Goal: Information Seeking & Learning: Compare options

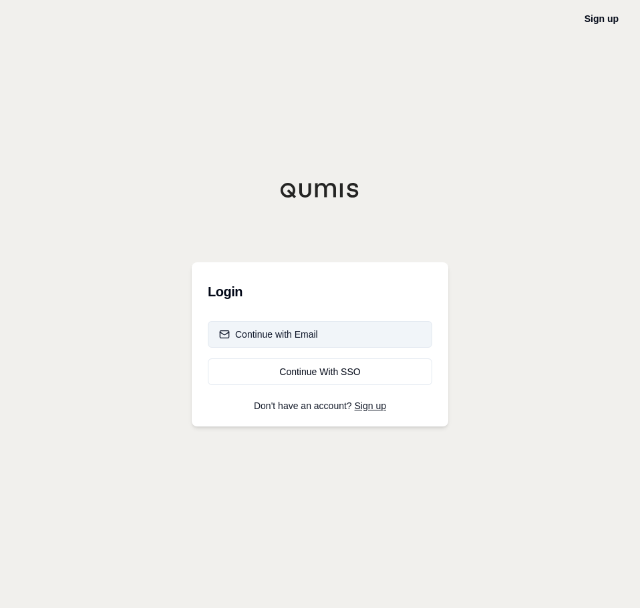
click at [331, 338] on button "Continue with Email" at bounding box center [320, 334] width 224 height 27
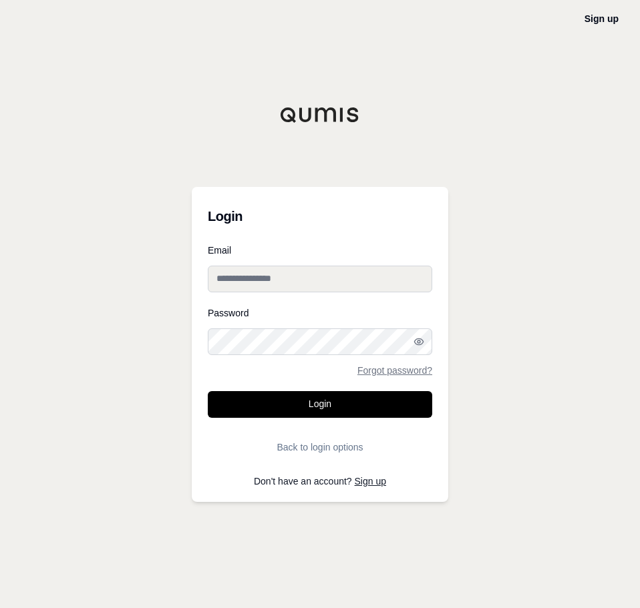
click at [312, 274] on input "Email" at bounding box center [320, 279] width 224 height 27
paste input "**********"
click at [311, 283] on input "**********" at bounding box center [320, 279] width 224 height 27
click at [285, 283] on input "**********" at bounding box center [320, 279] width 224 height 27
click at [285, 282] on input "**********" at bounding box center [320, 279] width 224 height 27
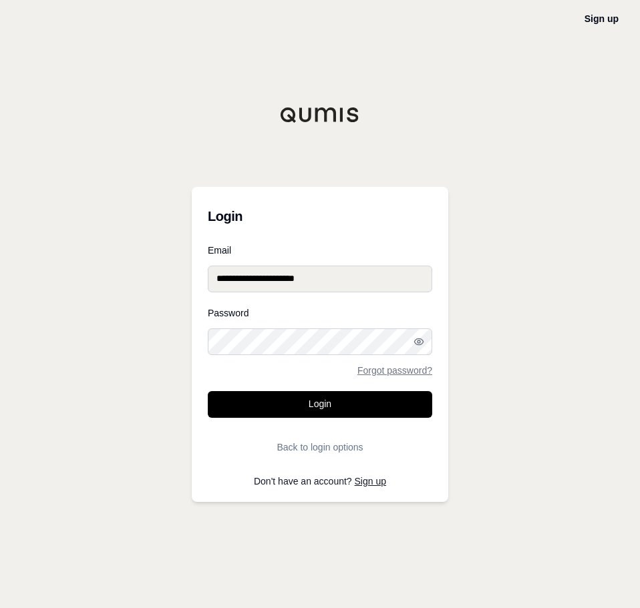
type input "**********"
click at [224, 403] on button "Login" at bounding box center [320, 404] width 224 height 27
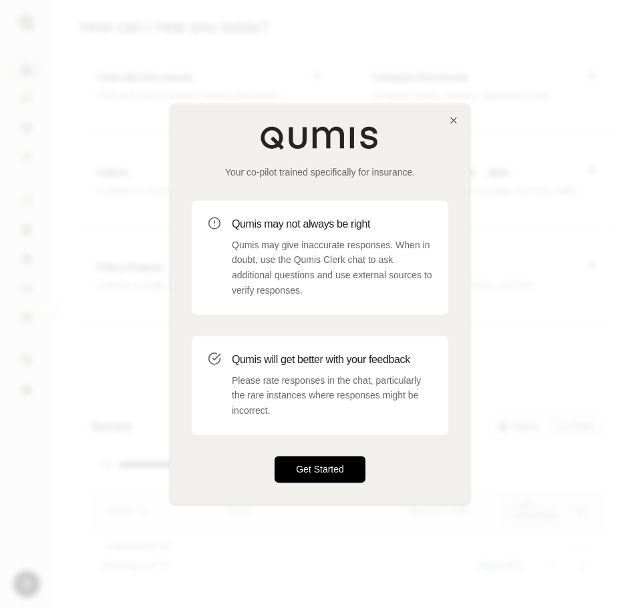
click at [307, 468] on button "Get Started" at bounding box center [319, 469] width 91 height 27
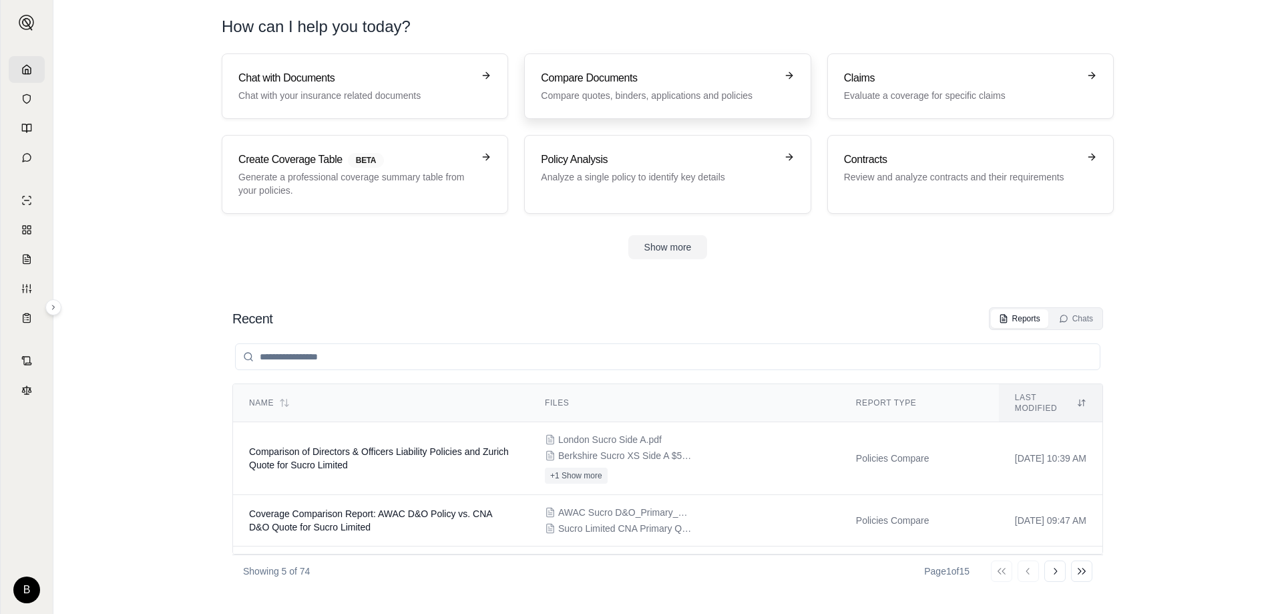
click at [639, 87] on div "Compare Documents Compare quotes, binders, applications and policies" at bounding box center [658, 86] width 234 height 32
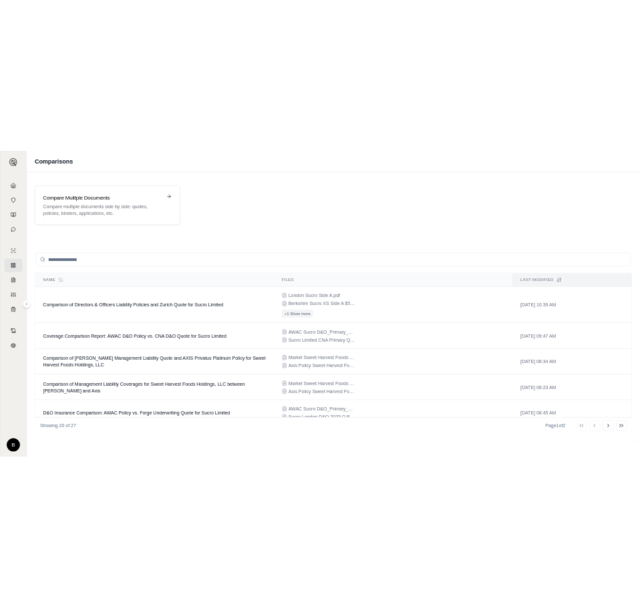
scroll to position [468, 0]
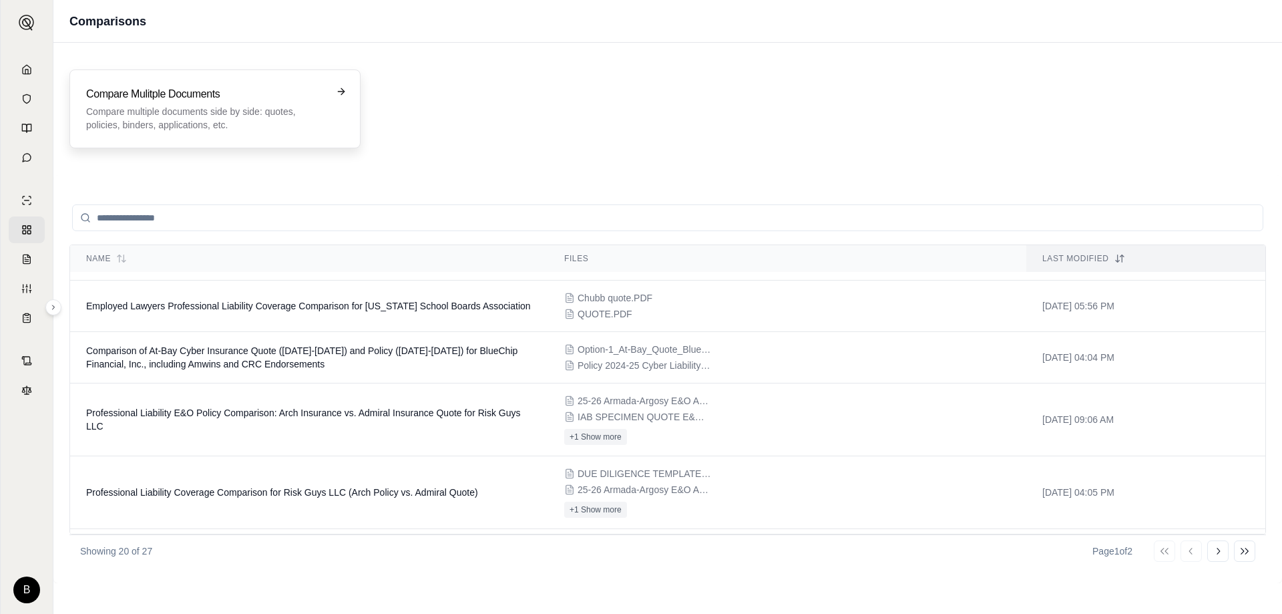
click at [234, 118] on p "Compare multiple documents side by side: quotes, policies, binders, application…" at bounding box center [205, 118] width 239 height 27
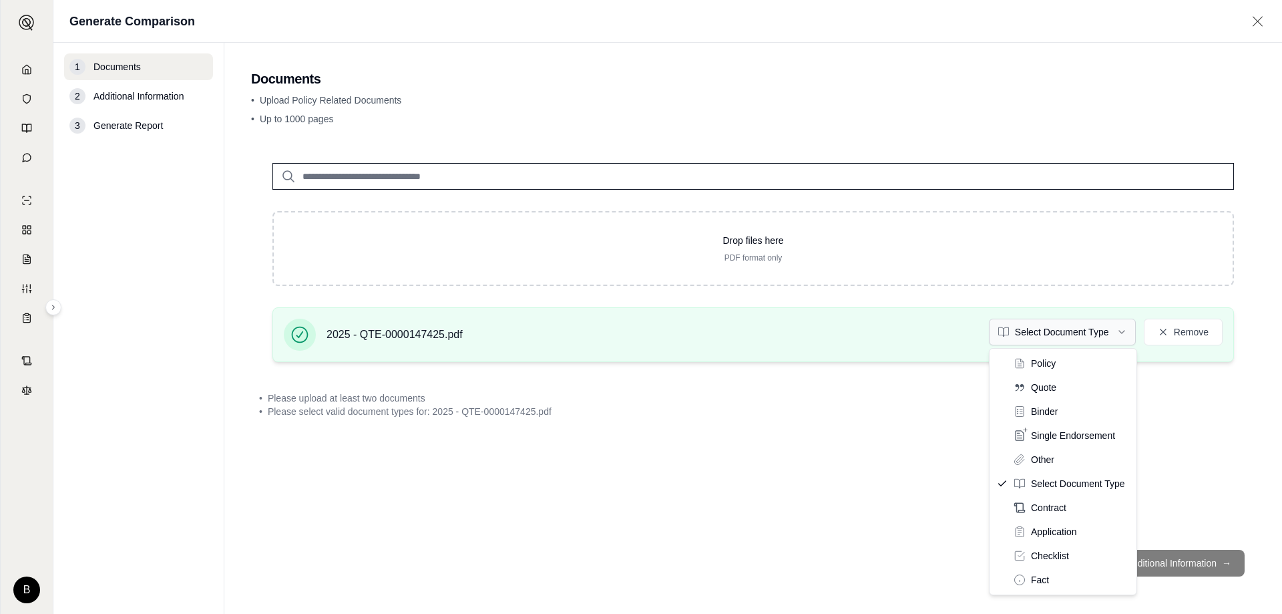
click at [639, 331] on html "B Generate Comparison 1 Documents 2 Additional Information 3 Generate Report Do…" at bounding box center [641, 307] width 1282 height 614
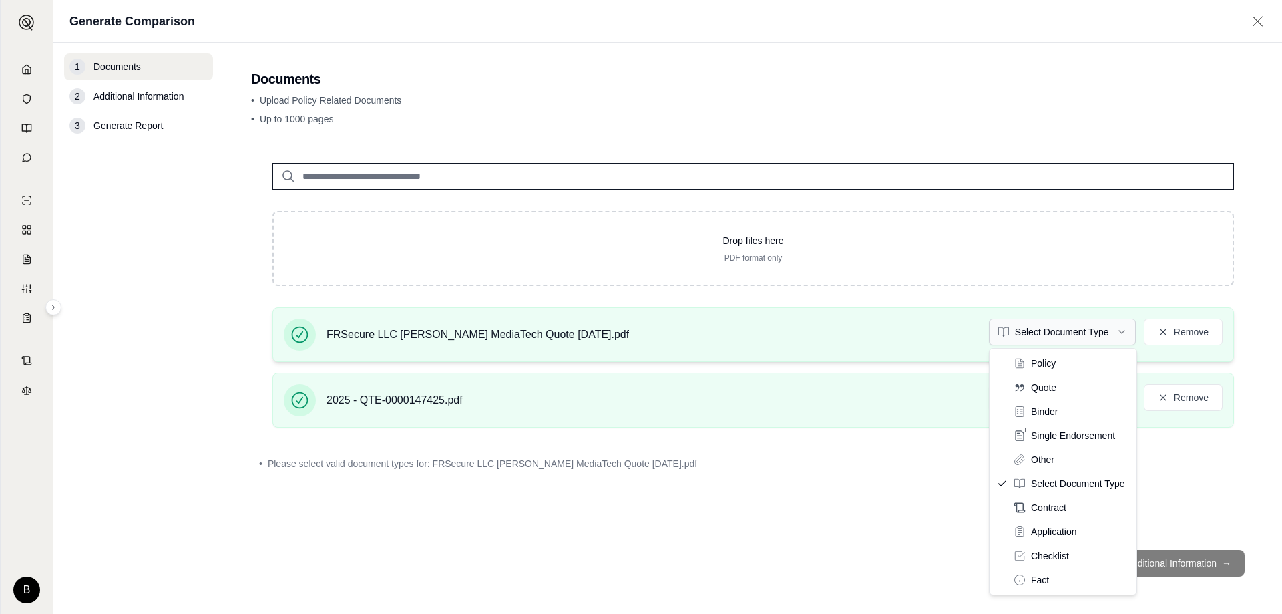
click at [639, 337] on html "B Generate Comparison 1 Documents 2 Additional Information 3 Generate Report Do…" at bounding box center [641, 307] width 1282 height 614
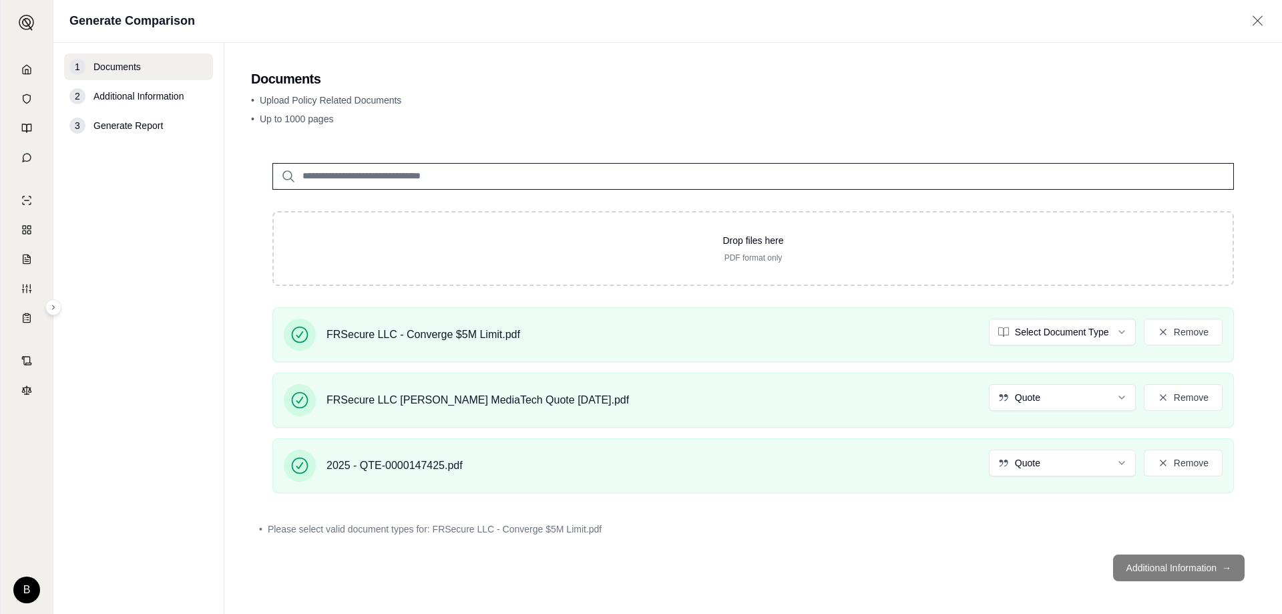
click at [639, 337] on html "B Generate Comparison 1 Documents 2 Additional Information 3 Generate Report Do…" at bounding box center [641, 307] width 1282 height 614
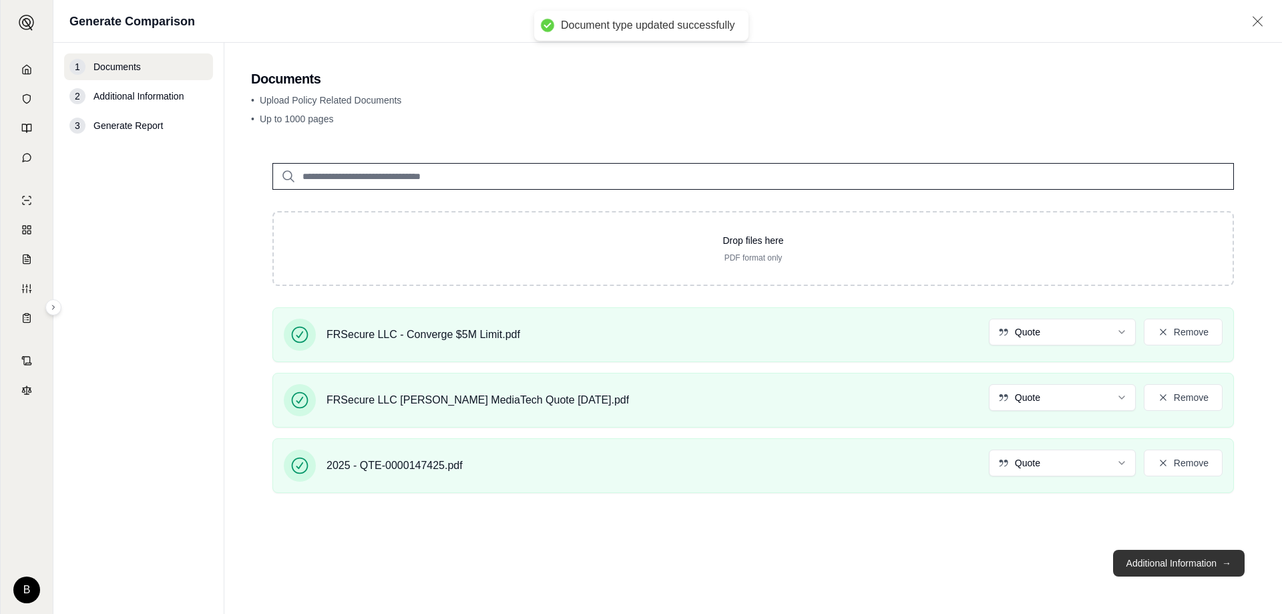
click at [639, 568] on button "Additional Information →" at bounding box center [1179, 563] width 132 height 27
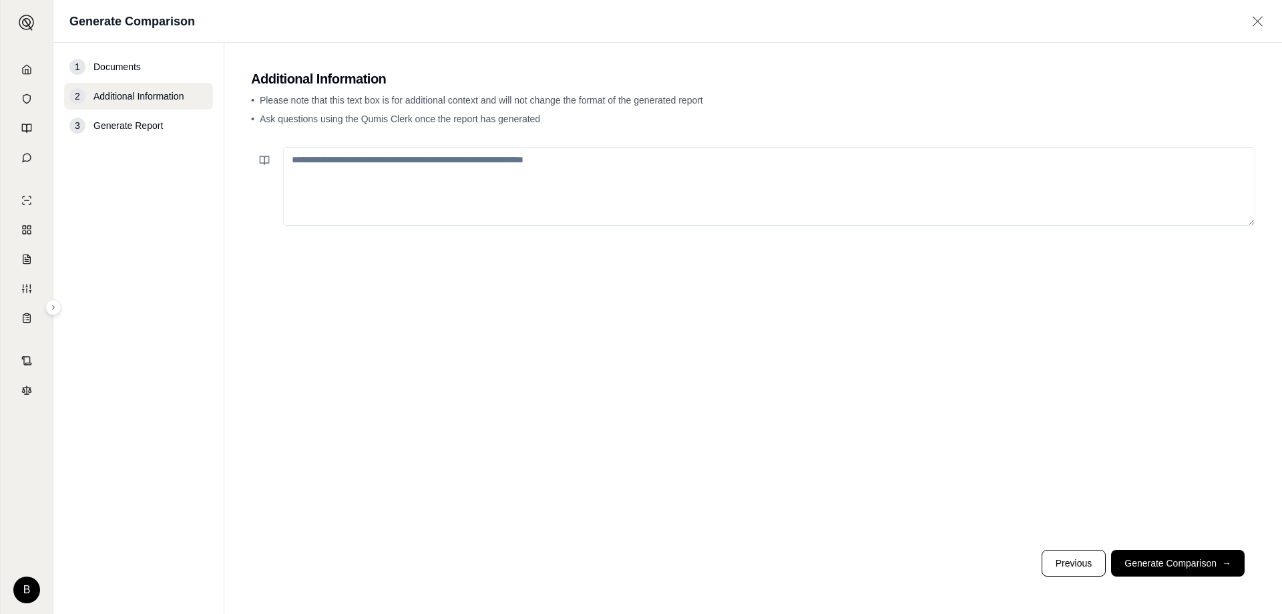
click at [415, 170] on textarea at bounding box center [769, 186] width 972 height 79
type textarea "*"
click at [620, 163] on textarea "**********" at bounding box center [769, 186] width 972 height 79
click at [639, 162] on textarea "**********" at bounding box center [769, 186] width 972 height 79
type textarea "**********"
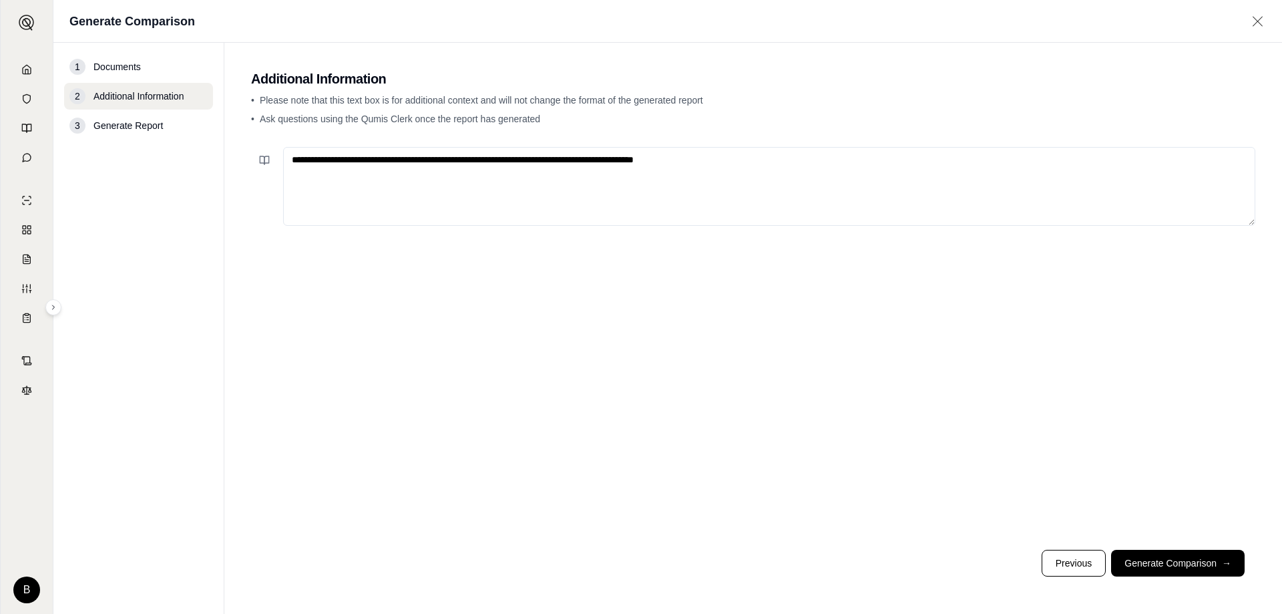
click at [639, 564] on button "Generate Comparison →" at bounding box center [1178, 563] width 134 height 27
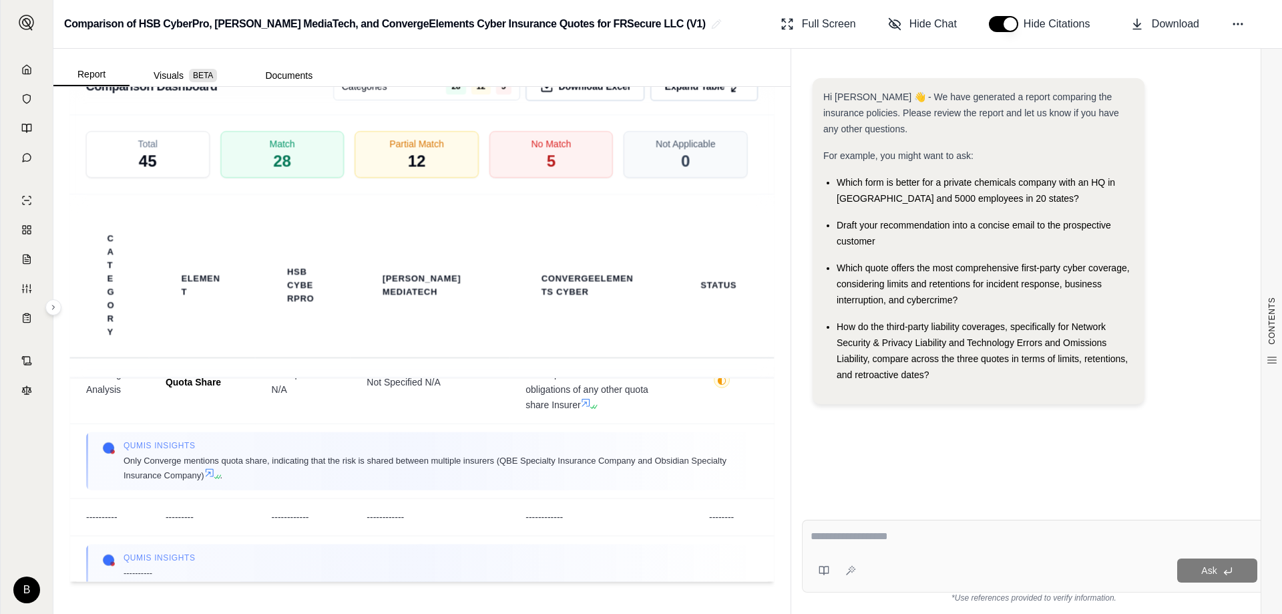
scroll to position [2526, 0]
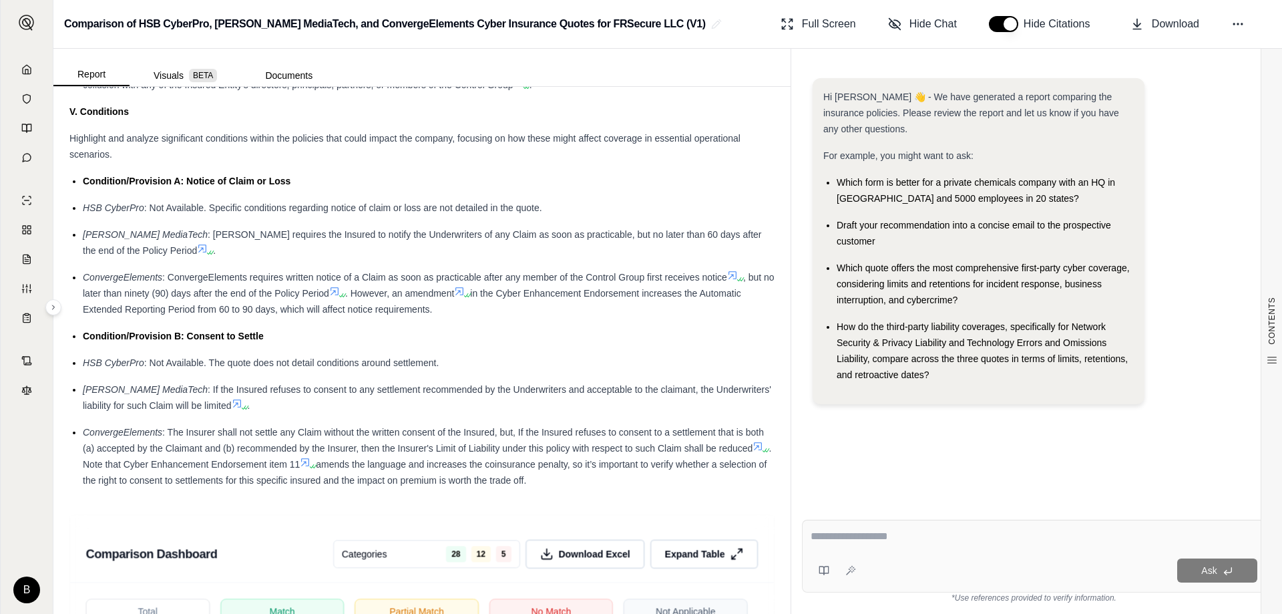
click at [371, 253] on div "Beazley MediaTech : Beazley requires the Insured to notify the Underwriters of …" at bounding box center [429, 242] width 692 height 32
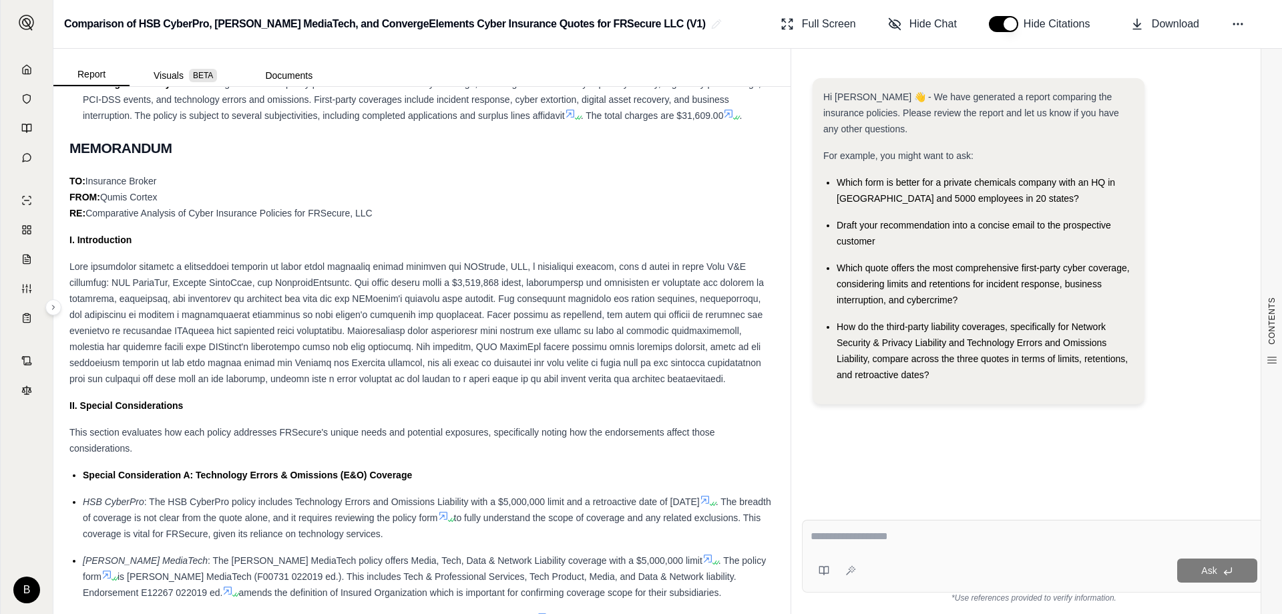
scroll to position [122, 0]
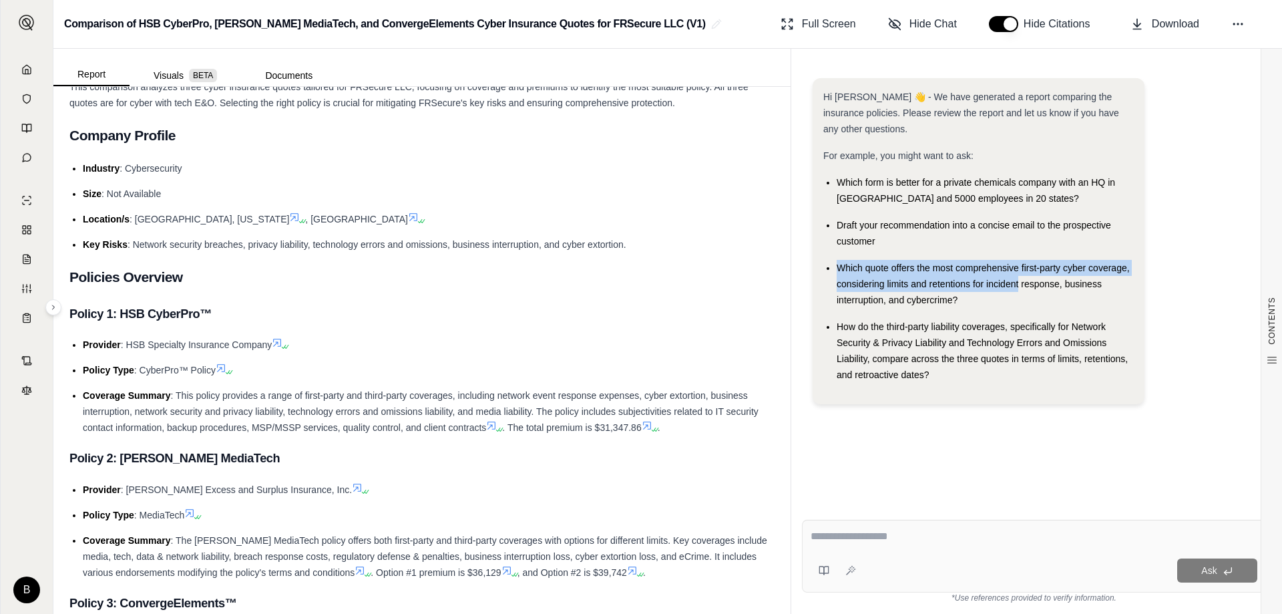
drag, startPoint x: 893, startPoint y: 241, endPoint x: 1018, endPoint y: 291, distance: 134.6
click at [639, 291] on ul "Which form is better for a private chemicals company with an HQ in NY and 5000 …" at bounding box center [978, 278] width 311 height 208
click at [639, 305] on span "Which quote offers the most comprehensive first-party cyber coverage, consideri…" at bounding box center [983, 283] width 293 height 43
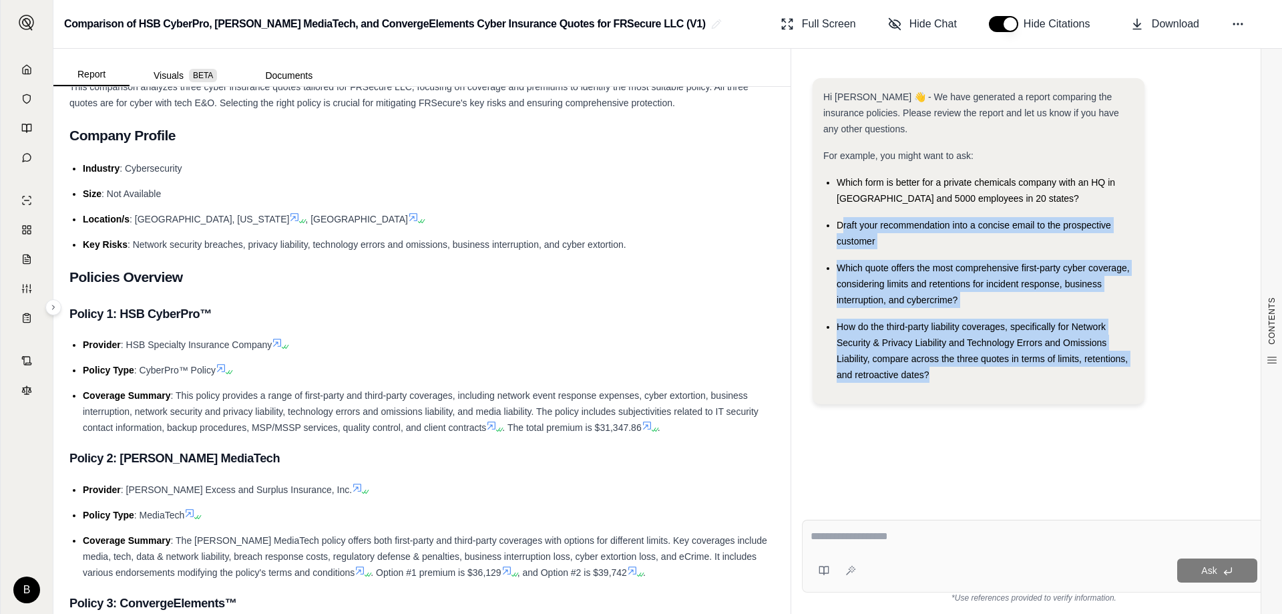
drag, startPoint x: 841, startPoint y: 226, endPoint x: 960, endPoint y: 389, distance: 202.1
click at [639, 389] on div "Hi Bethany 👋 - We have generated a report comparing the insurance policies. Ple…" at bounding box center [978, 241] width 311 height 305
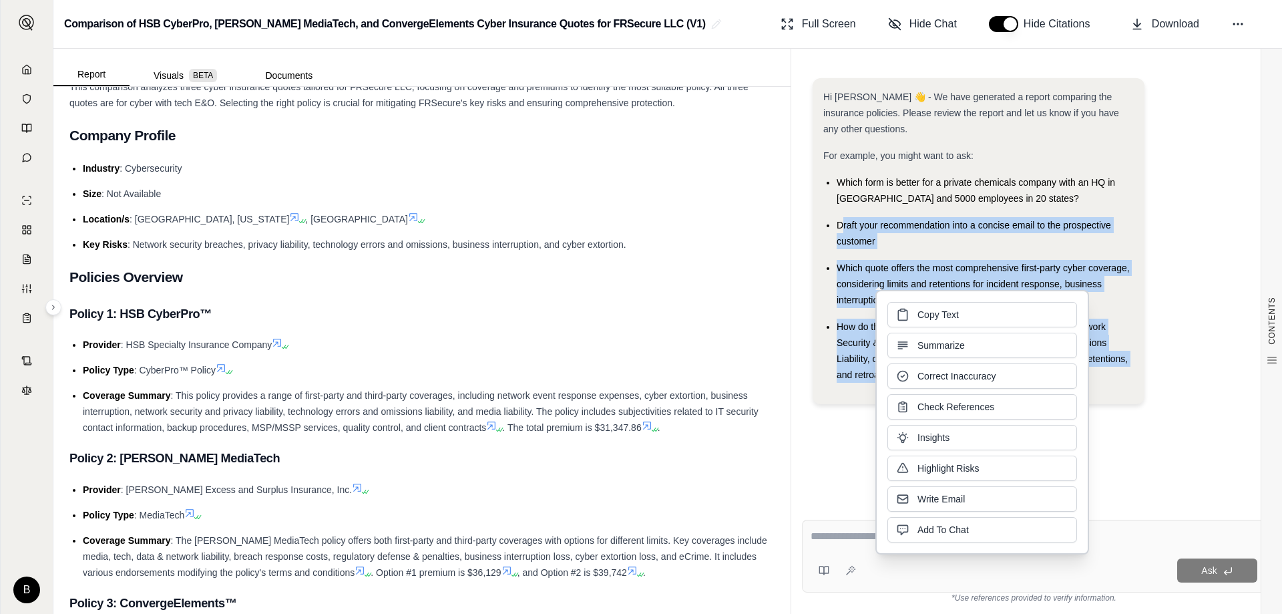
drag, startPoint x: 932, startPoint y: 332, endPoint x: 854, endPoint y: 221, distance: 136.0
click at [639, 221] on span "Draft your recommendation into a concise email to the prospective customer" at bounding box center [974, 233] width 274 height 27
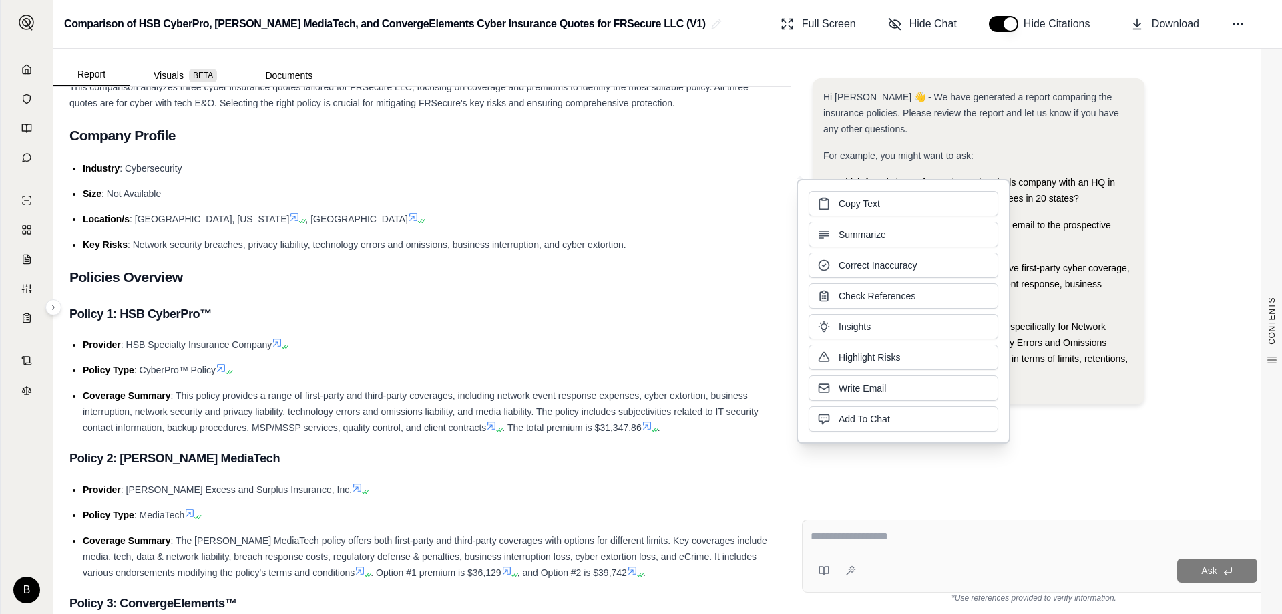
drag, startPoint x: 691, startPoint y: 234, endPoint x: 715, endPoint y: 236, distance: 24.1
click at [639, 236] on ul "Industry : Cybersecurity Size : Not Available Location/s : Edina, Minnesota , B…" at bounding box center [421, 206] width 705 height 92
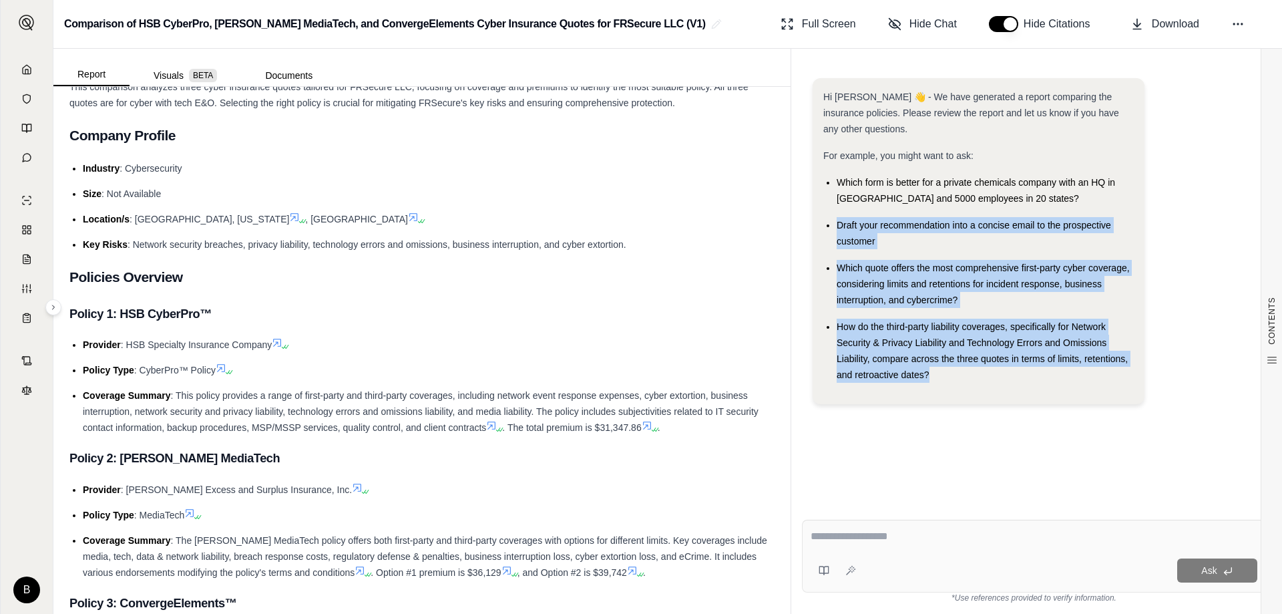
drag, startPoint x: 835, startPoint y: 224, endPoint x: 940, endPoint y: 373, distance: 181.8
click at [639, 373] on ul "Which form is better for a private chemicals company with an HQ in NY and 5000 …" at bounding box center [978, 278] width 311 height 208
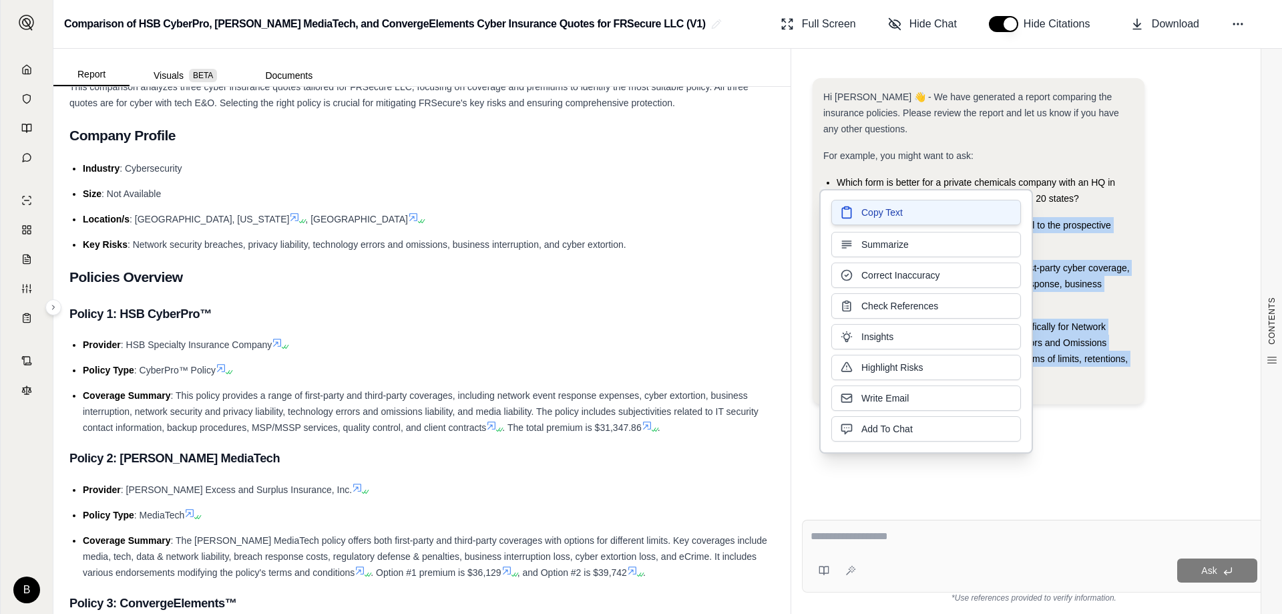
drag, startPoint x: 876, startPoint y: 231, endPoint x: 859, endPoint y: 217, distance: 22.3
click at [639, 217] on button "Copy Text" at bounding box center [926, 212] width 190 height 25
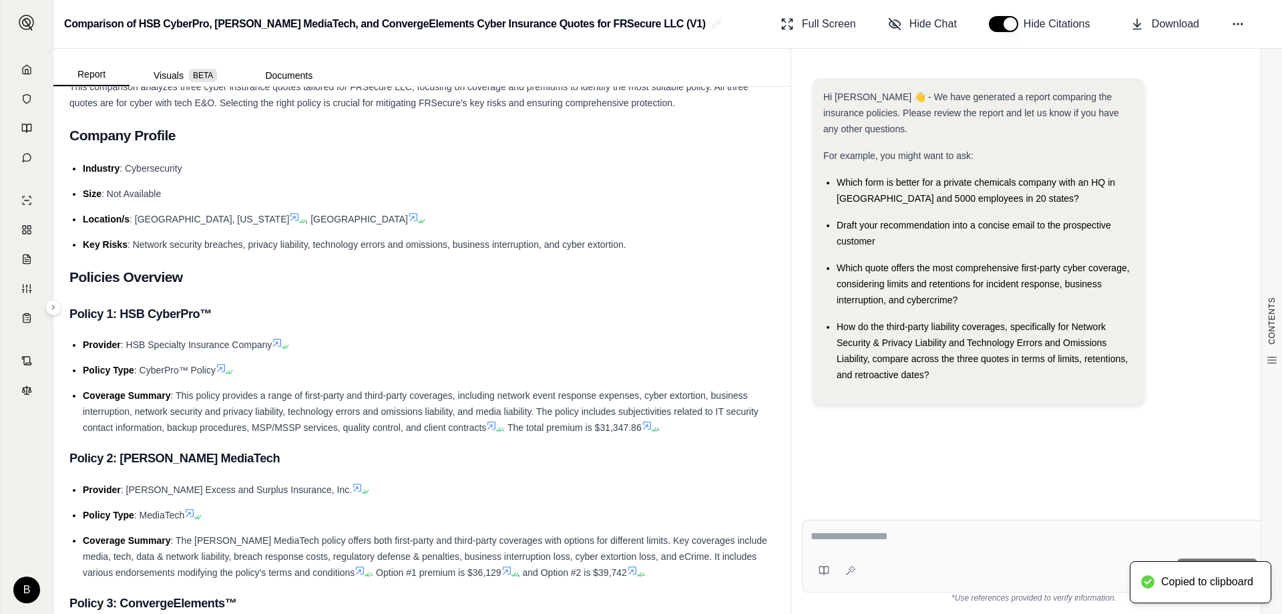
click at [639, 542] on textarea at bounding box center [1034, 536] width 447 height 16
paste textarea "**********"
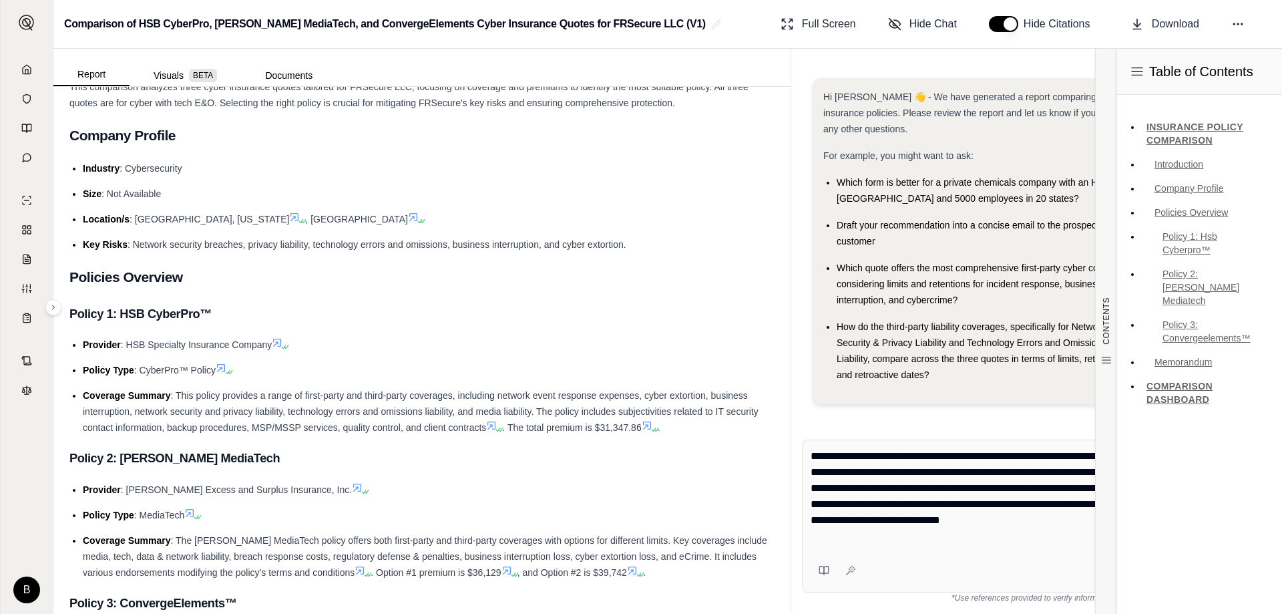
type textarea "**********"
drag, startPoint x: 963, startPoint y: 544, endPoint x: 990, endPoint y: 543, distance: 27.4
click at [639, 544] on div "**********" at bounding box center [1034, 498] width 447 height 101
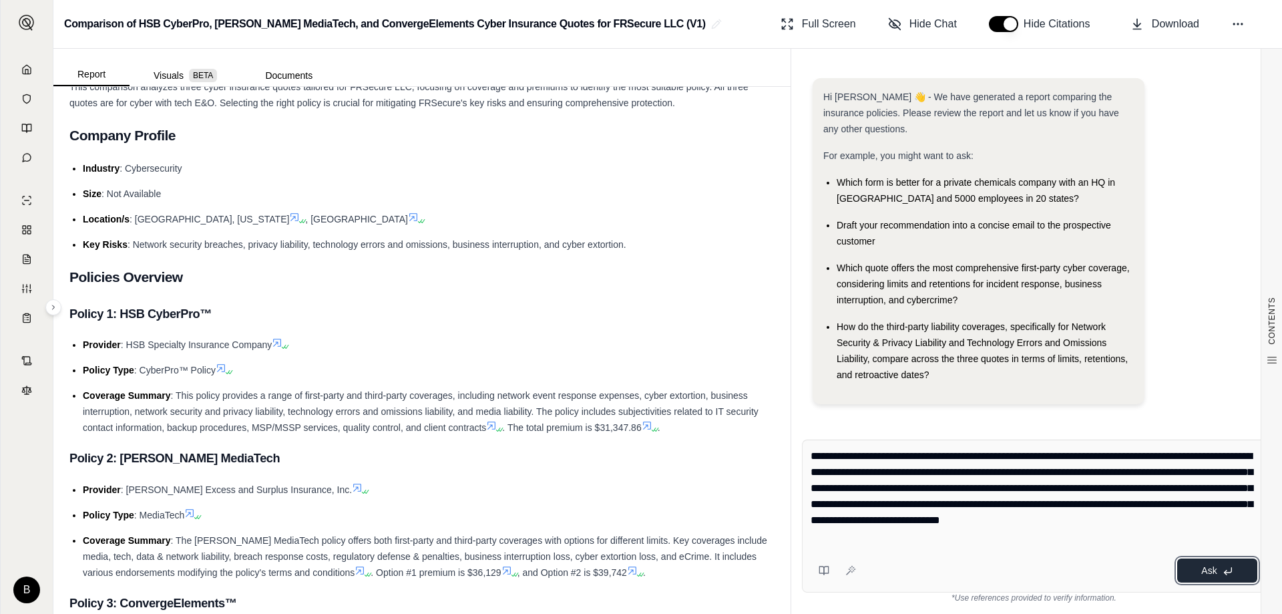
click at [639, 572] on span "Ask" at bounding box center [1208, 570] width 15 height 11
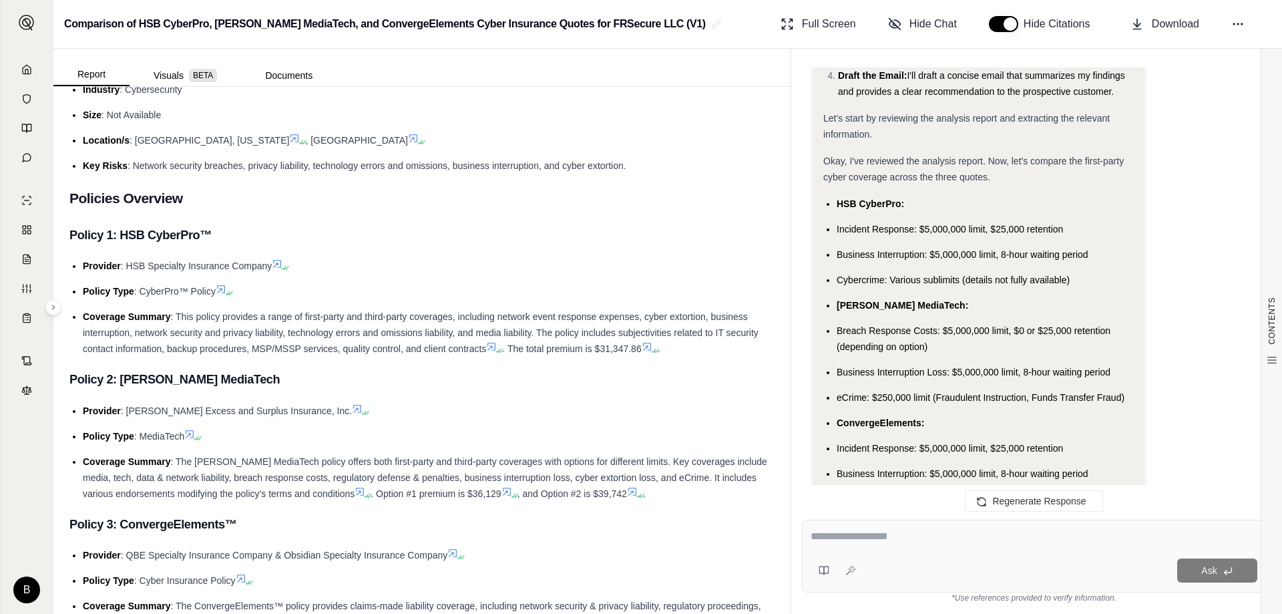
scroll to position [1069, 0]
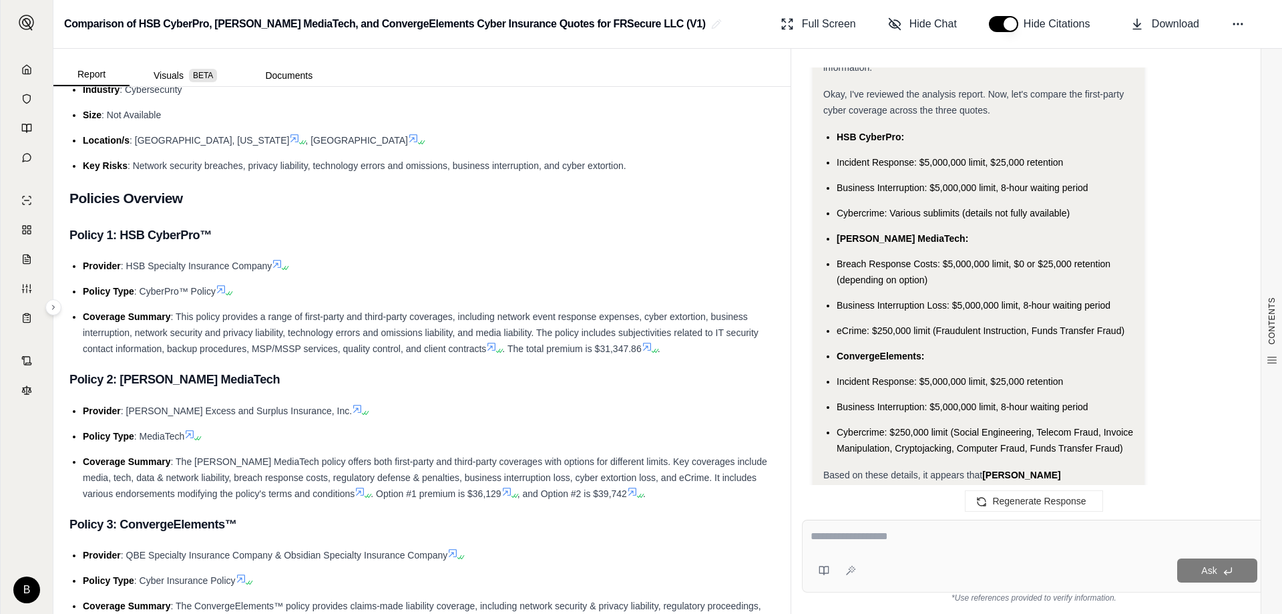
click at [639, 384] on span "Incident Response: $5,000,000 limit, $25,000 retention" at bounding box center [950, 381] width 226 height 11
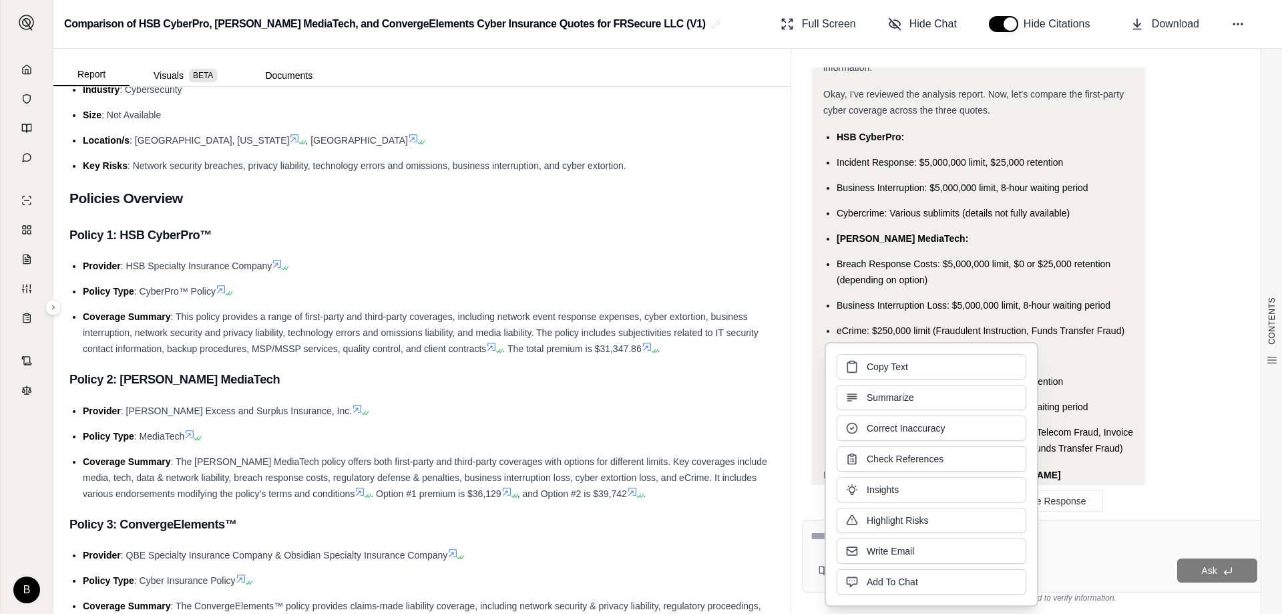
click at [639, 254] on ul "HSB CyberPro: Incident Response: $5,000,000 limit, $25,000 retention Business I…" at bounding box center [978, 292] width 311 height 327
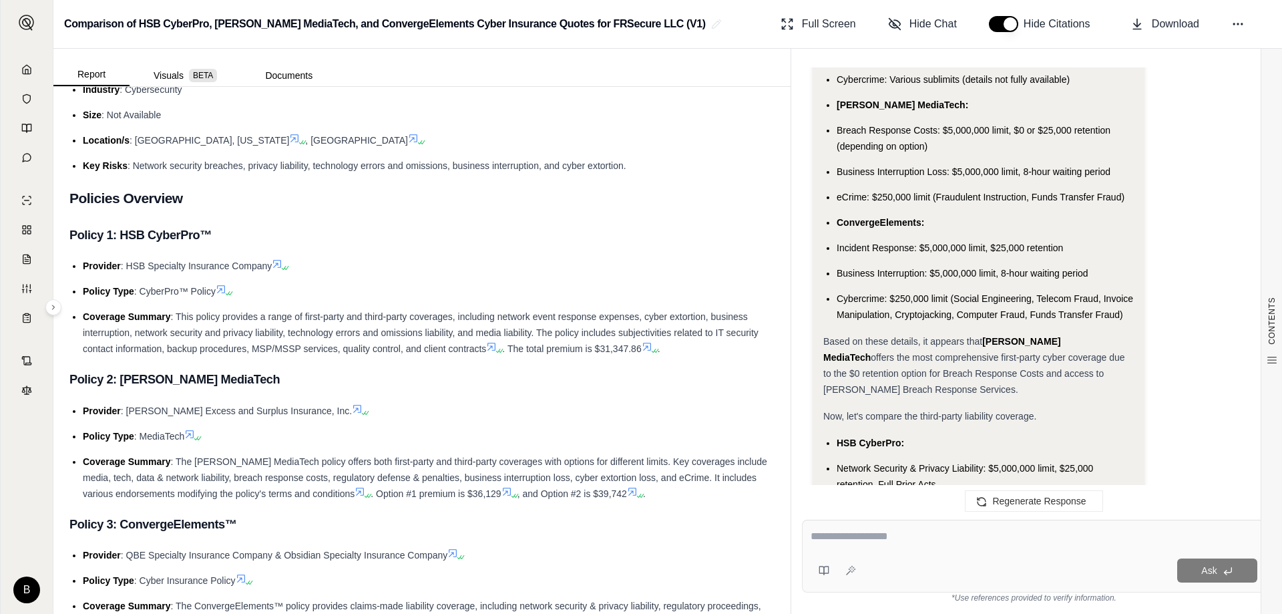
scroll to position [1269, 0]
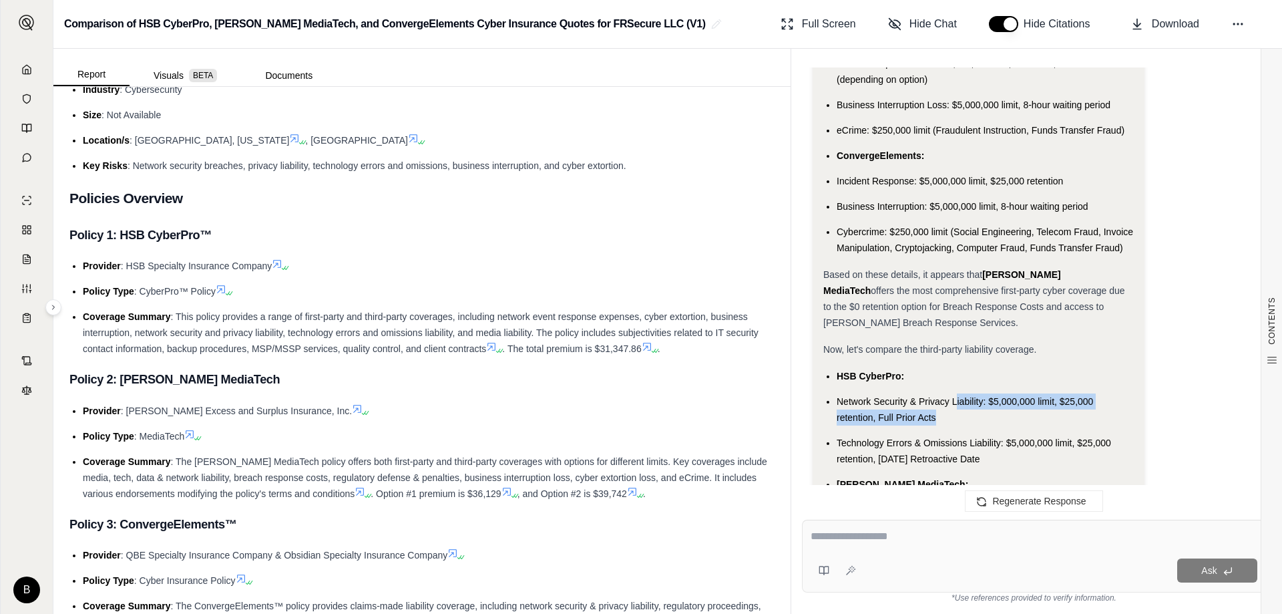
drag, startPoint x: 955, startPoint y: 407, endPoint x: 1070, endPoint y: 409, distance: 114.9
click at [639, 409] on li "Network Security & Privacy Liability: $5,000,000 limit, $25,000 retention, Full…" at bounding box center [985, 409] width 297 height 32
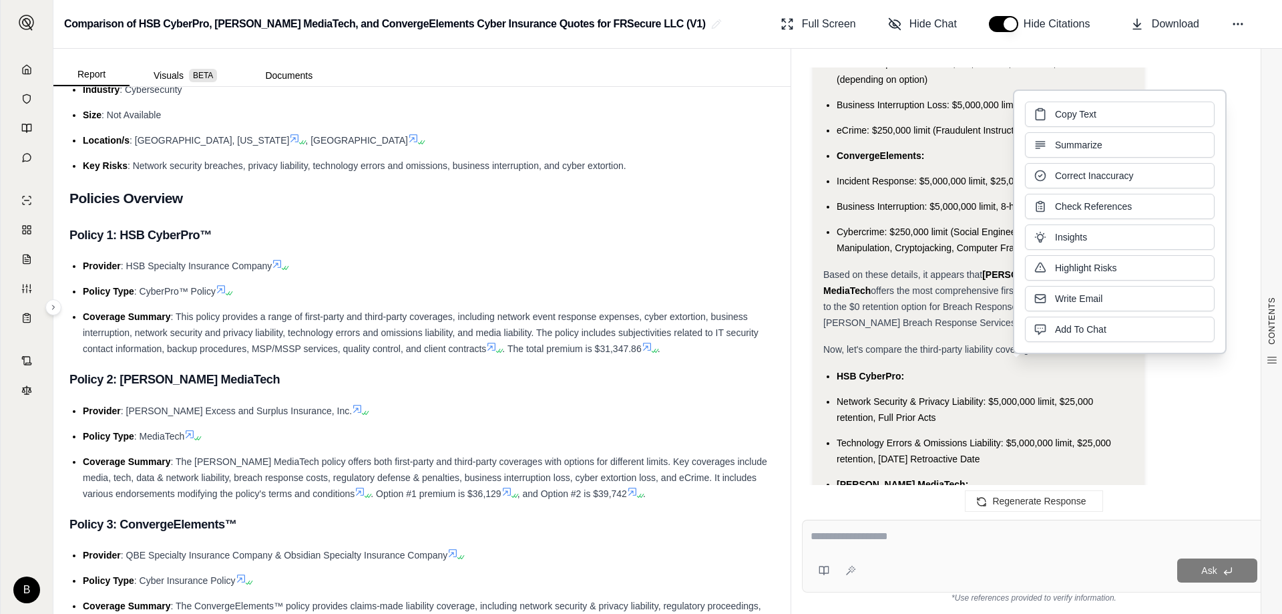
click at [639, 321] on span "offers the most comprehensive first-party cyber coverage due to the $0 retentio…" at bounding box center [974, 306] width 302 height 43
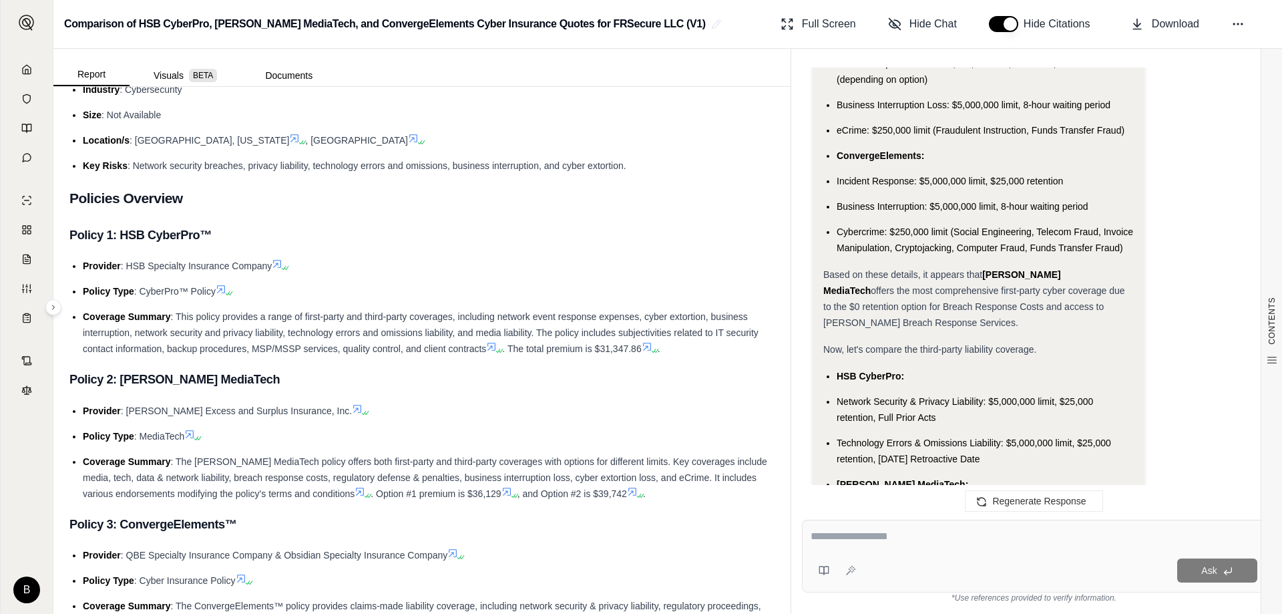
scroll to position [1336, 0]
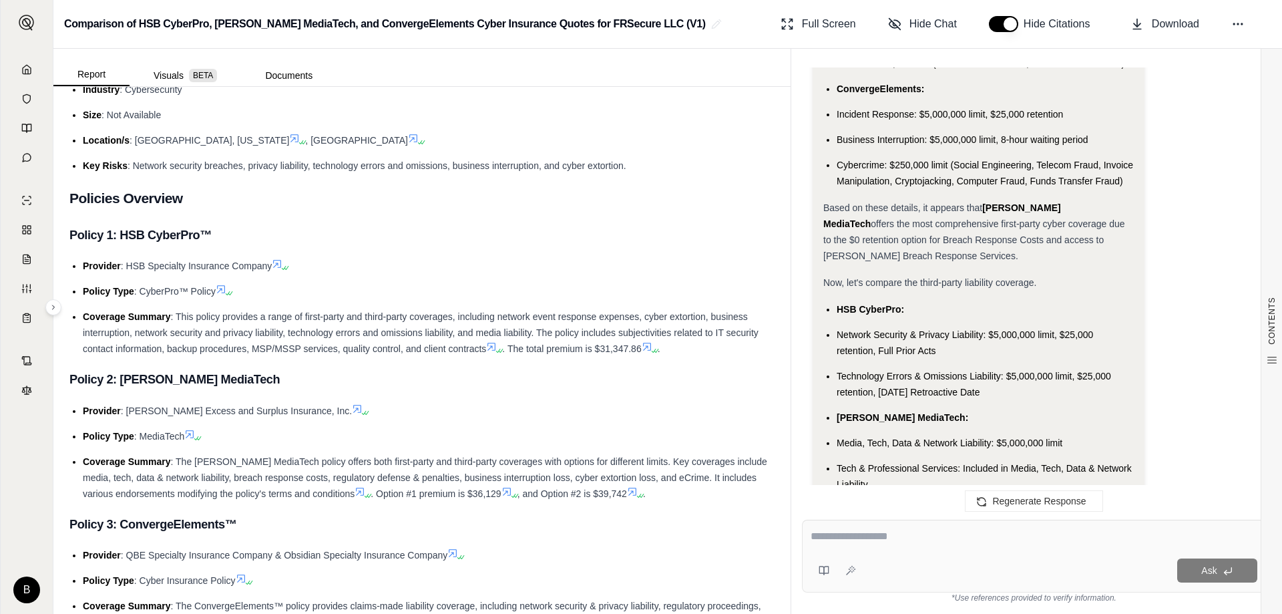
click at [639, 369] on li "Technology Errors & Omissions Liability: $5,000,000 limit, $25,000 retention, 0…" at bounding box center [985, 384] width 297 height 32
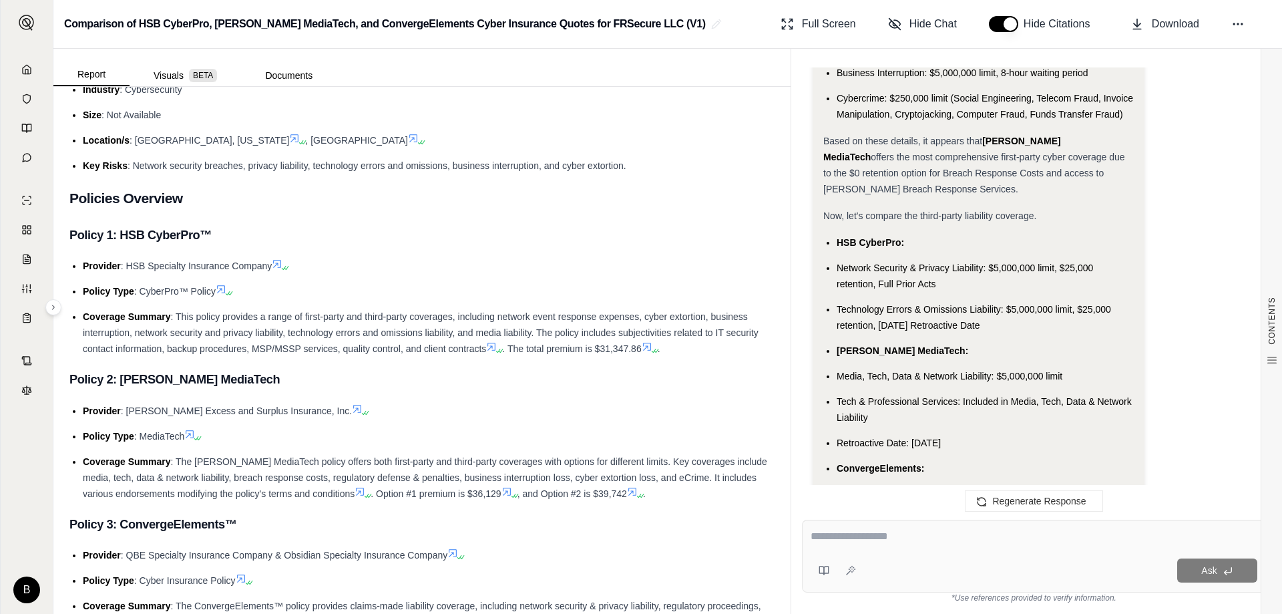
click at [639, 408] on li "Tech & Professional Services: Included in Media, Tech, Data & Network Liability" at bounding box center [985, 409] width 297 height 32
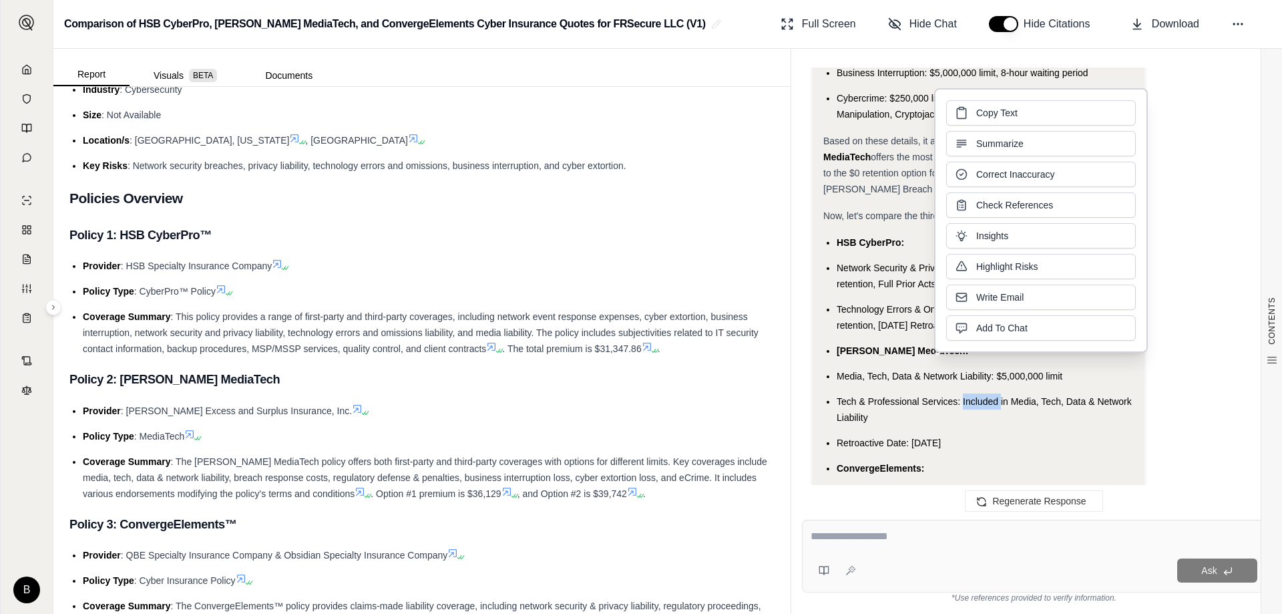
scroll to position [1469, 0]
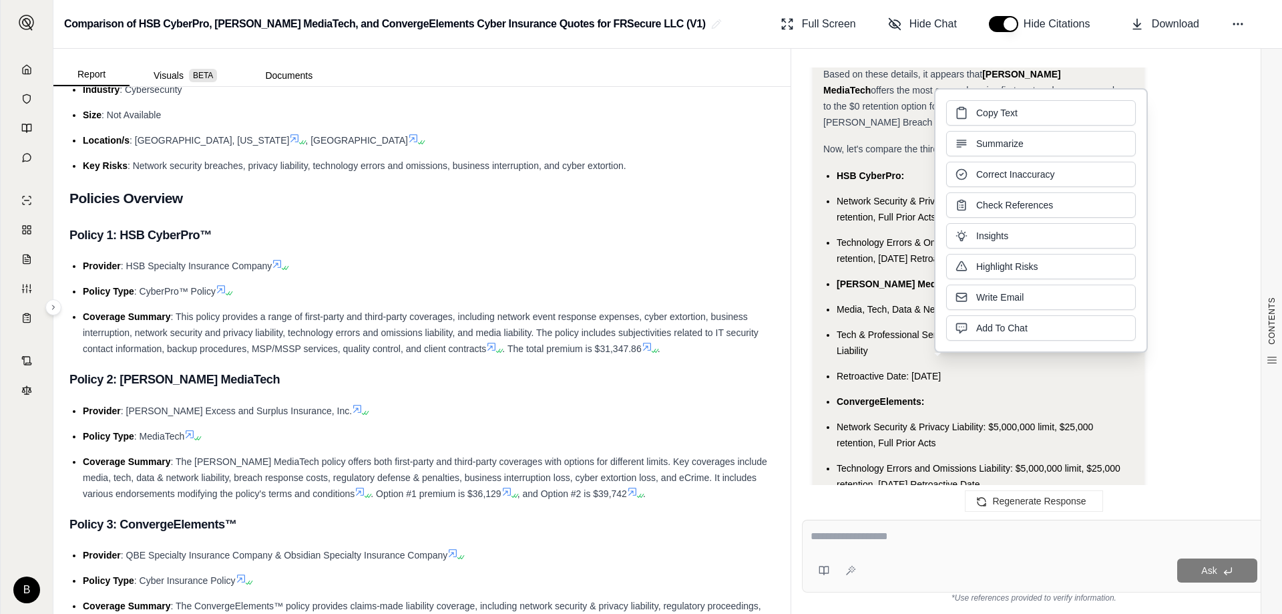
click at [639, 369] on li "Retroactive Date: 01-Jan-2008" at bounding box center [985, 376] width 297 height 16
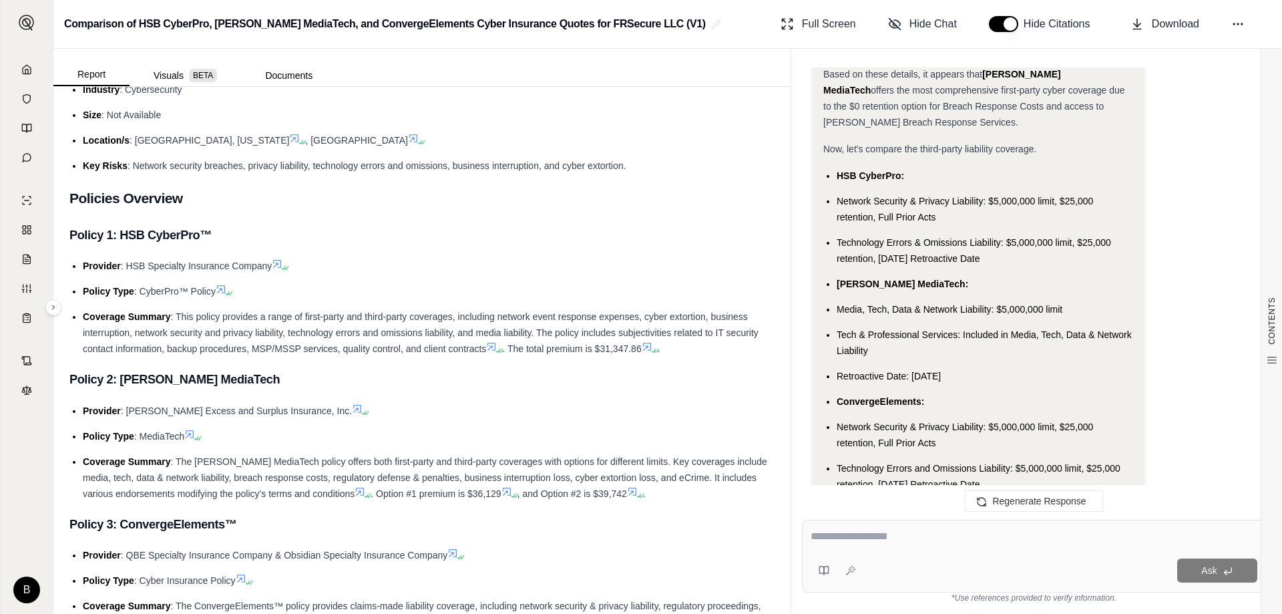
click at [639, 426] on span "Network Security & Privacy Liability: $5,000,000 limit, $25,000 retention, Full…" at bounding box center [965, 434] width 256 height 27
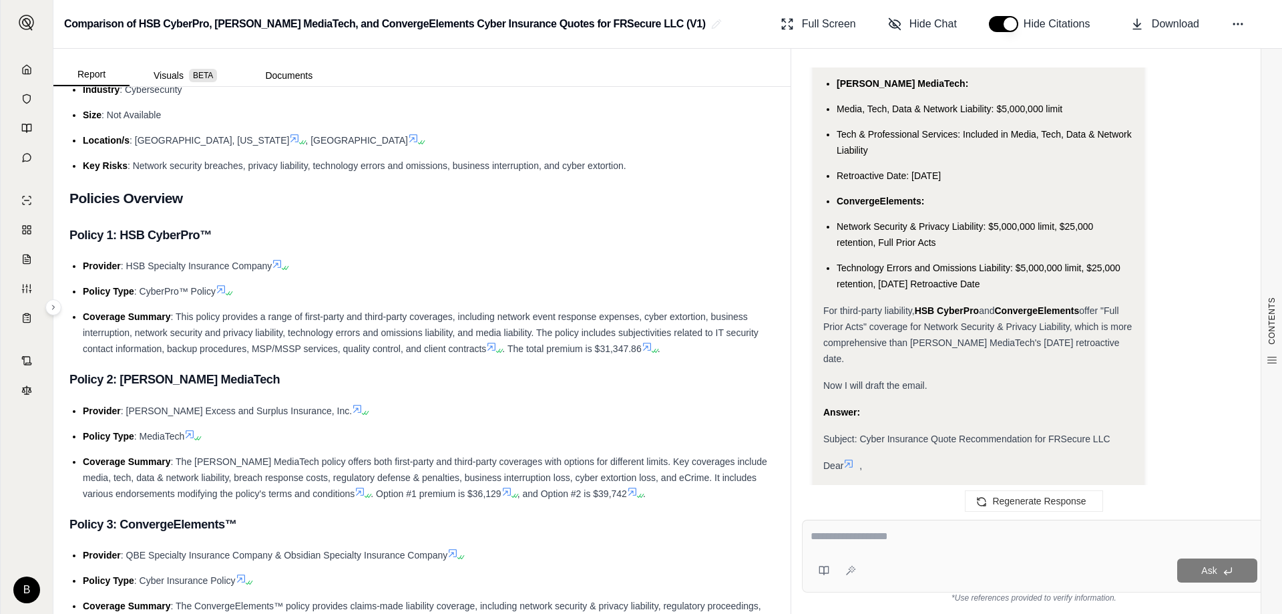
scroll to position [1736, 0]
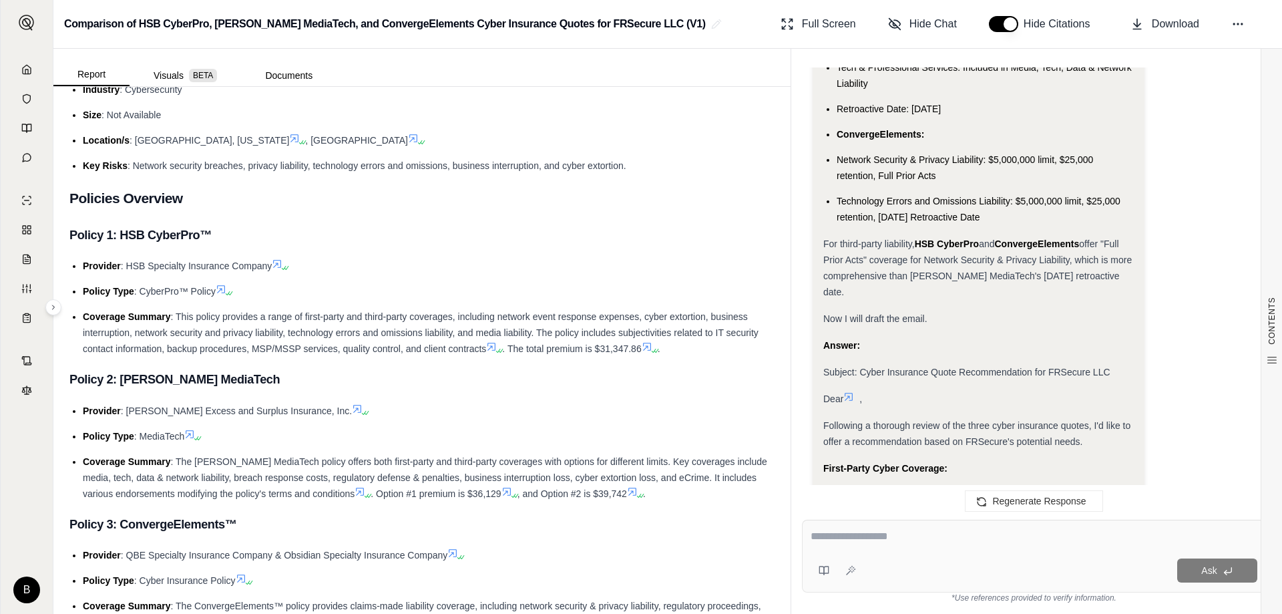
click at [639, 420] on span "Following a thorough review of the three cyber insurance quotes, I'd like to of…" at bounding box center [976, 433] width 307 height 27
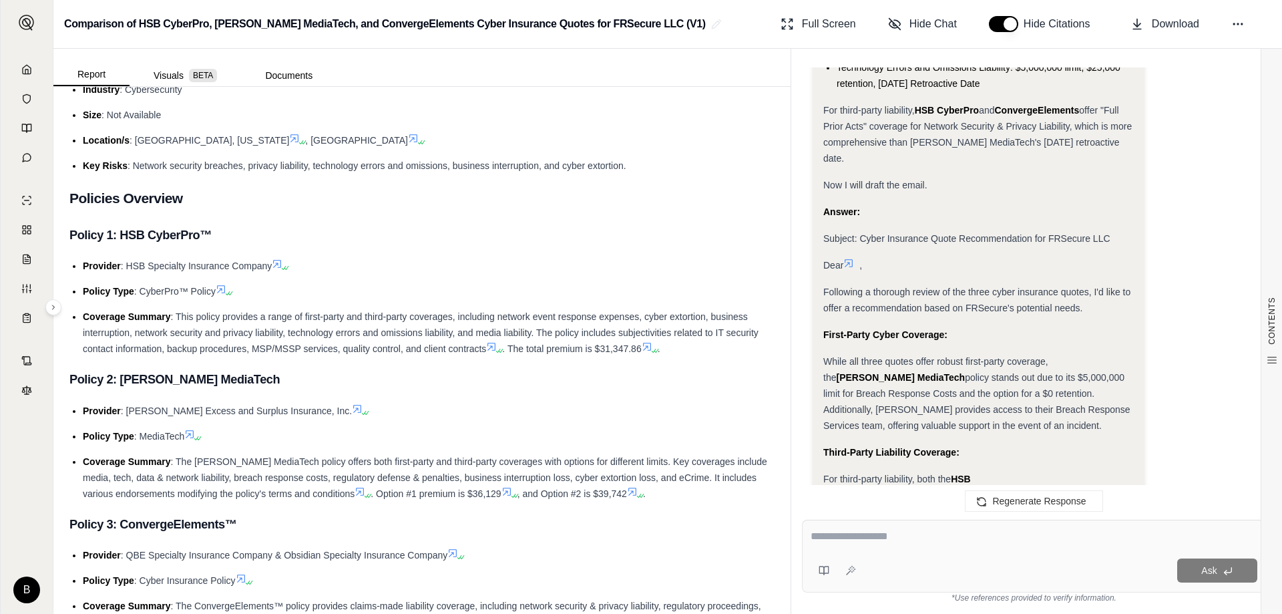
scroll to position [1937, 0]
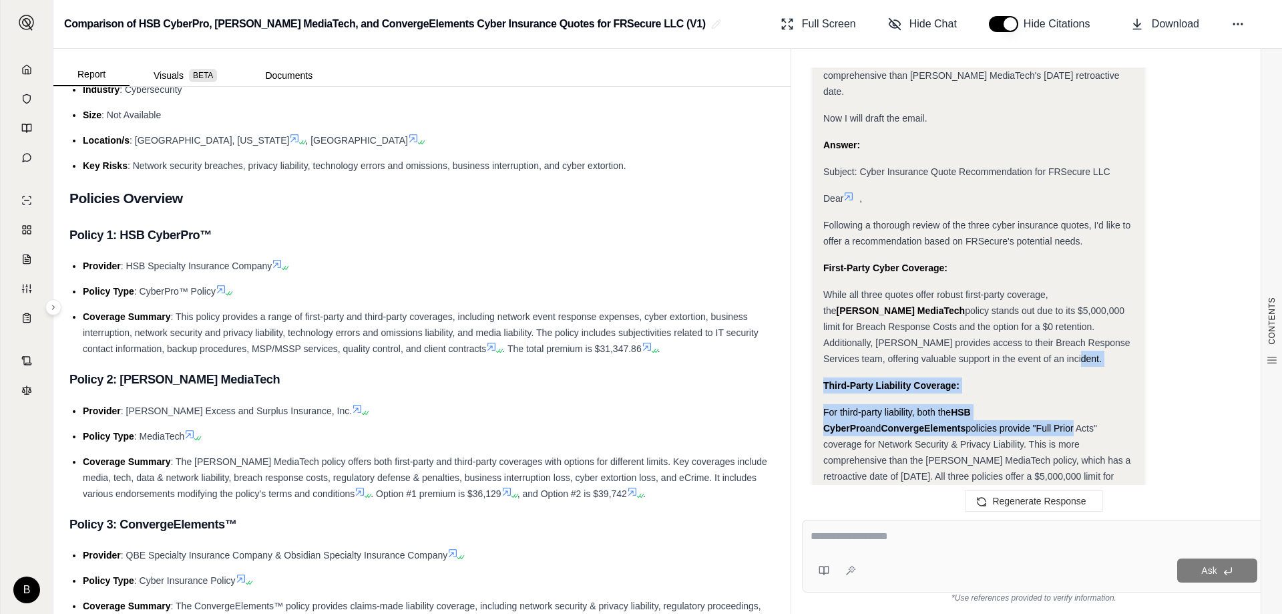
drag, startPoint x: 928, startPoint y: 405, endPoint x: 1018, endPoint y: 339, distance: 112.3
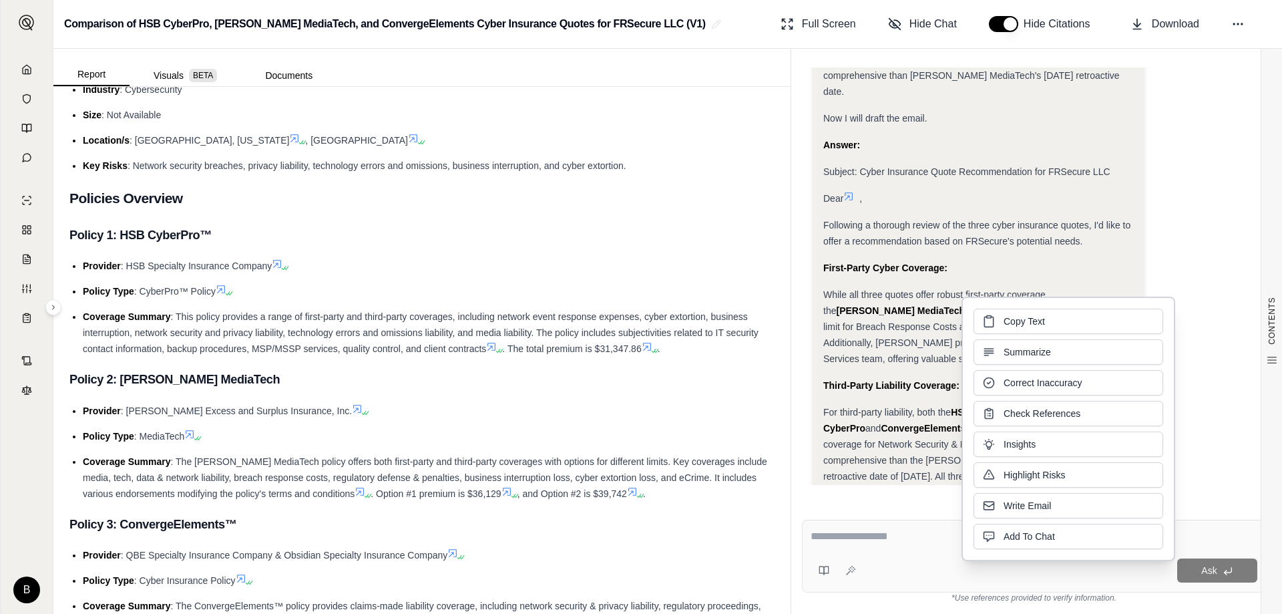
click at [639, 443] on span "policies provide "Full Prior Acts" coverage for Network Security & Privacy Liab…" at bounding box center [976, 468] width 307 height 91
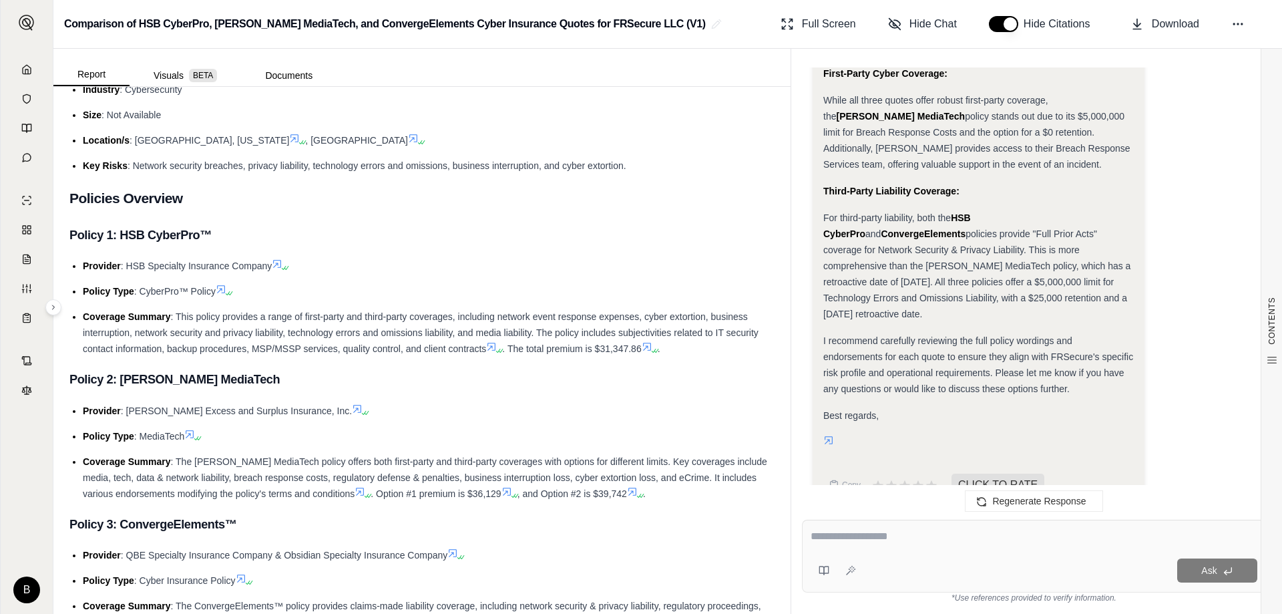
scroll to position [0, 0]
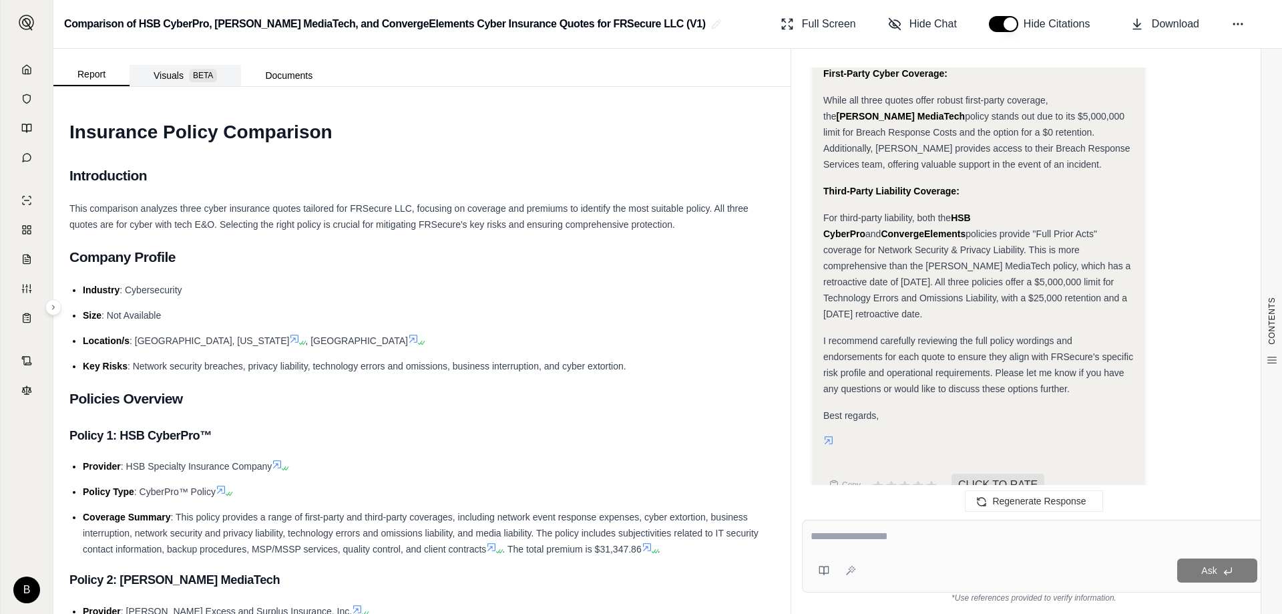
click at [161, 65] on button "Visuals BETA" at bounding box center [186, 75] width 112 height 21
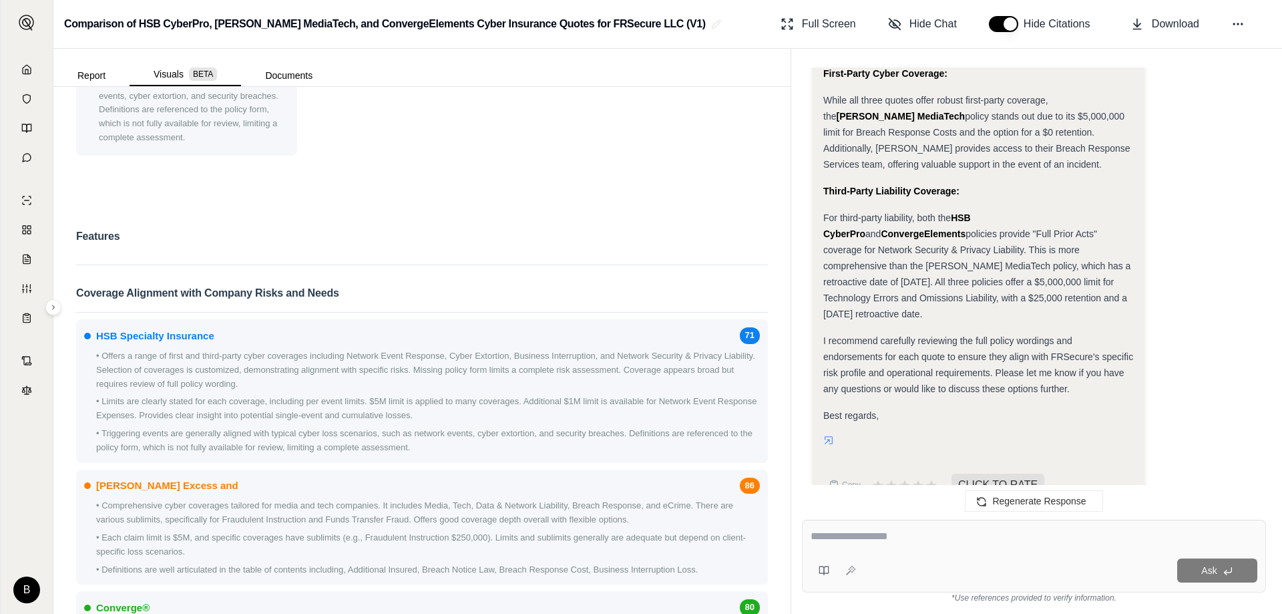
scroll to position [601, 0]
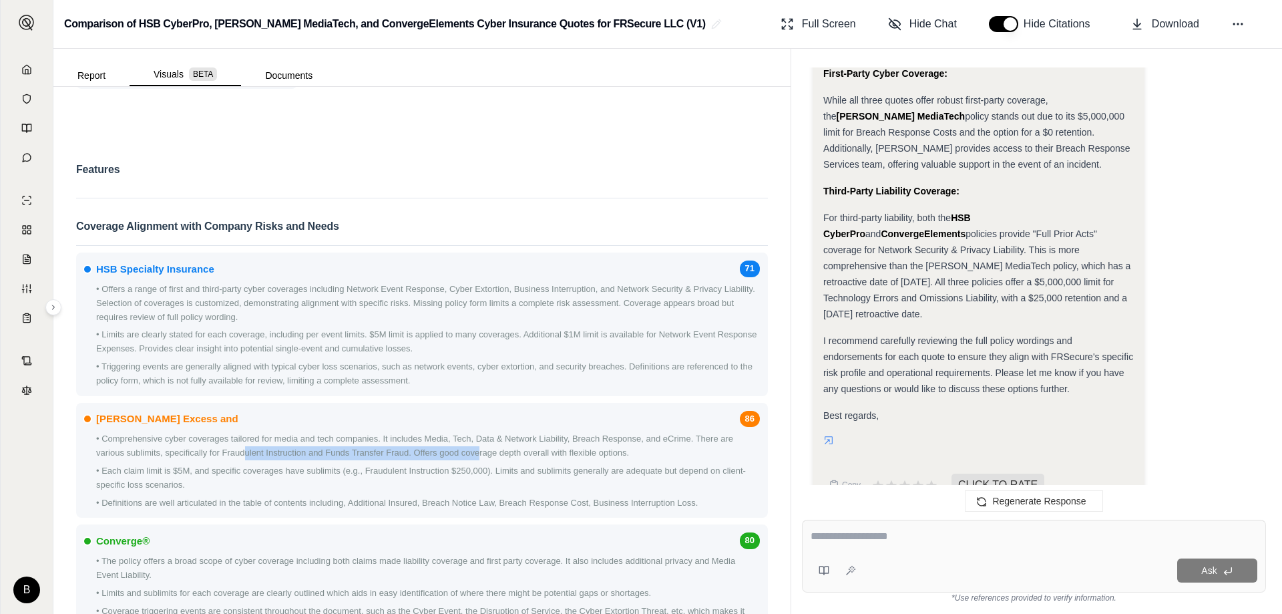
drag, startPoint x: 244, startPoint y: 455, endPoint x: 479, endPoint y: 453, distance: 235.1
click at [479, 453] on p "• Comprehensive cyber coverages tailored for media and tech companies. It inclu…" at bounding box center [428, 446] width 664 height 28
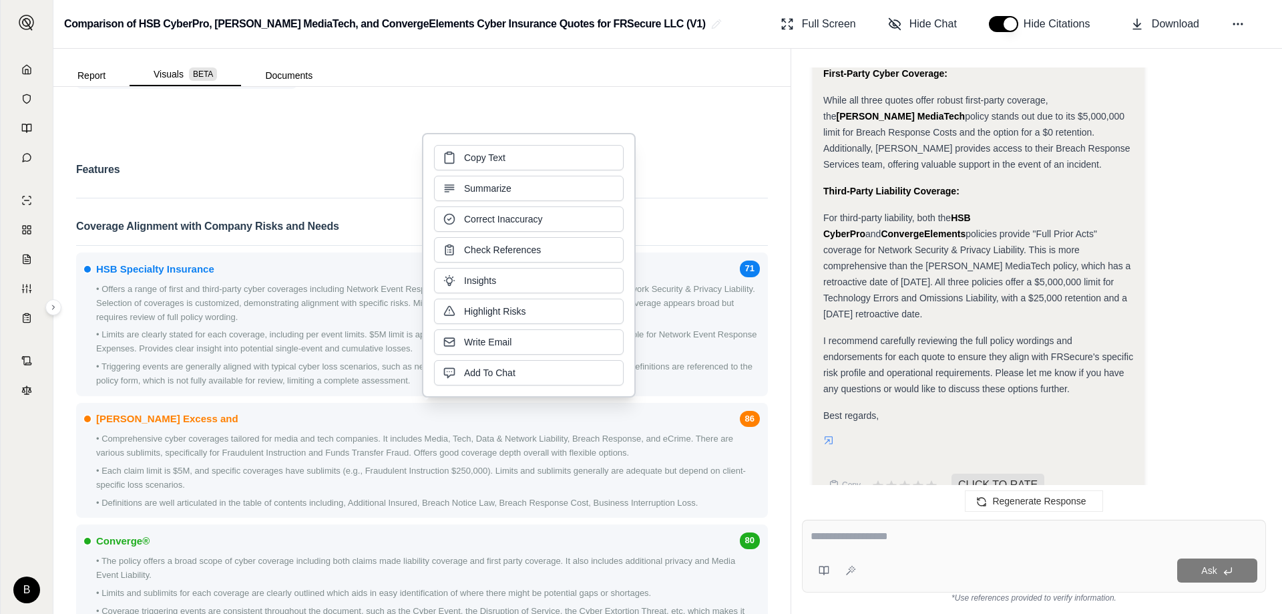
click at [222, 476] on p "• Each claim limit is $5M, and specific coverages have sublimits (e.g., Fraudul…" at bounding box center [428, 478] width 664 height 28
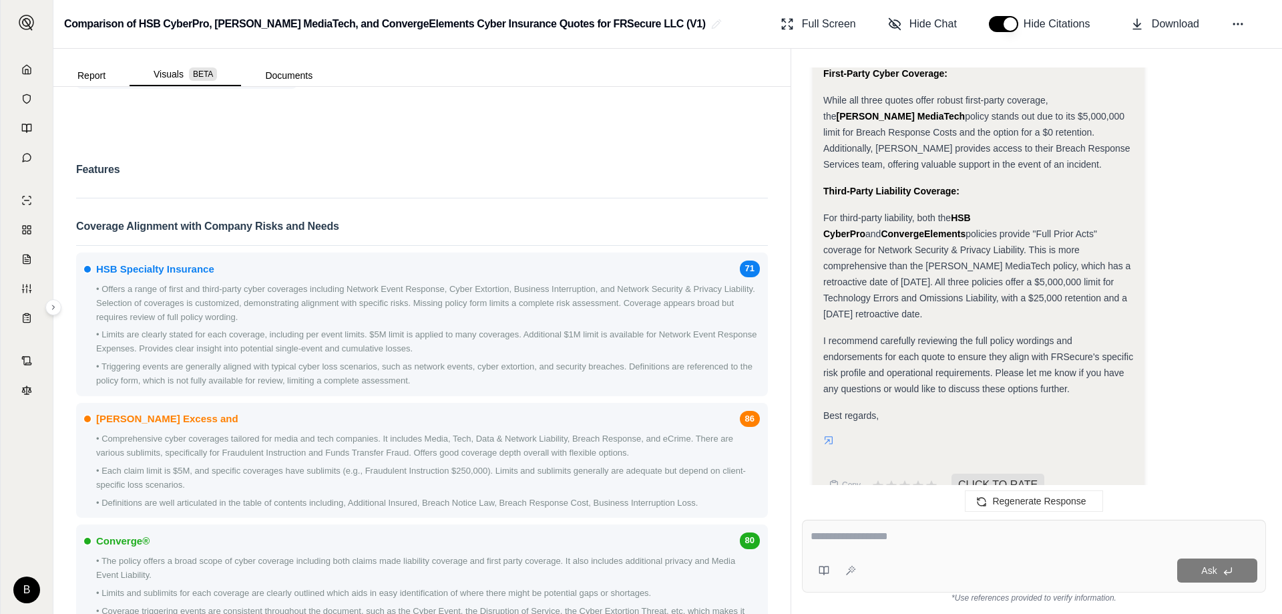
click at [282, 479] on p "• Each claim limit is $5M, and specific coverages have sublimits (e.g., Fraudul…" at bounding box center [428, 478] width 664 height 28
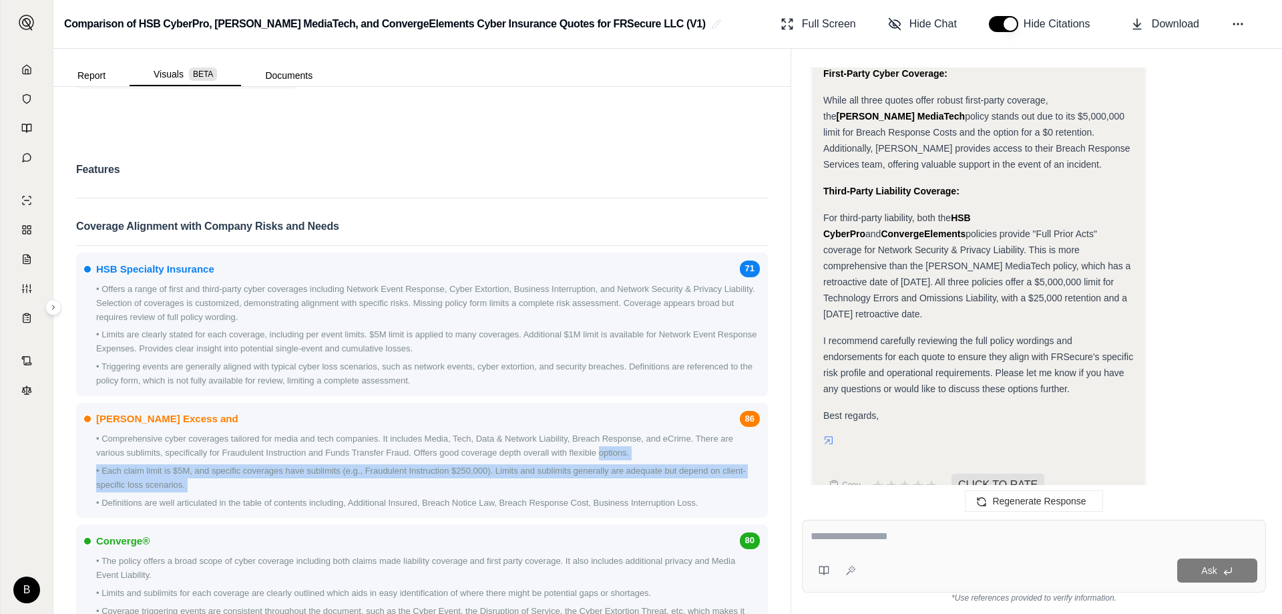
drag, startPoint x: 282, startPoint y: 479, endPoint x: 508, endPoint y: 474, distance: 225.8
click at [616, 452] on div "• Comprehensive cyber coverages tailored for media and tech companies. It inclu…" at bounding box center [422, 470] width 676 height 77
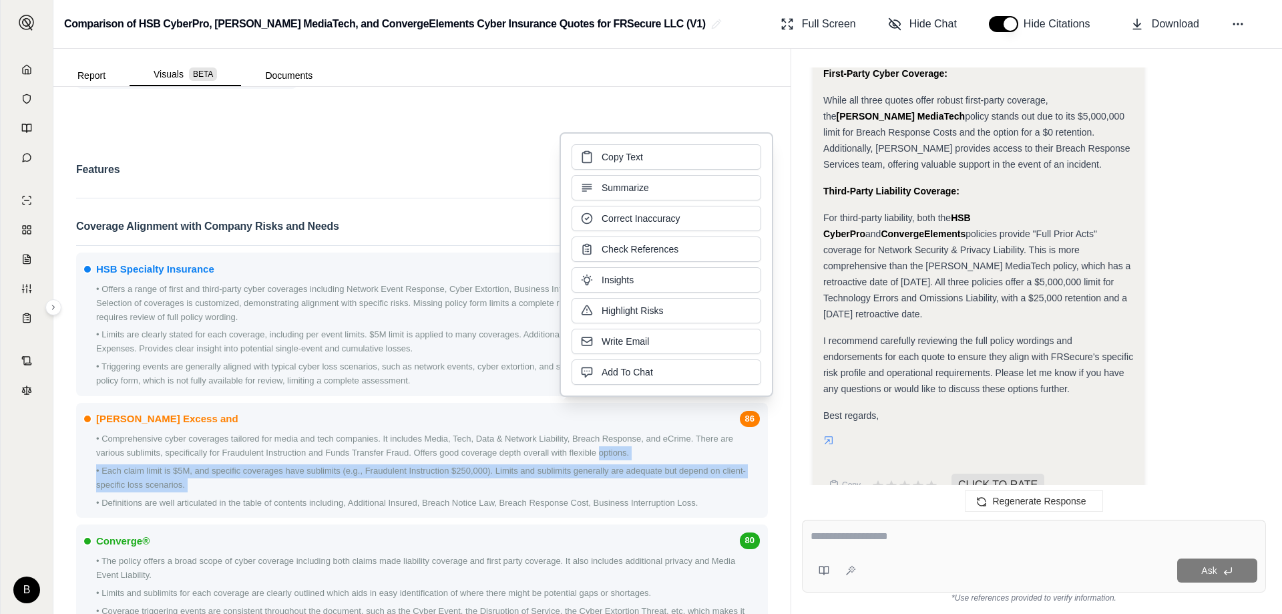
scroll to position [668, 0]
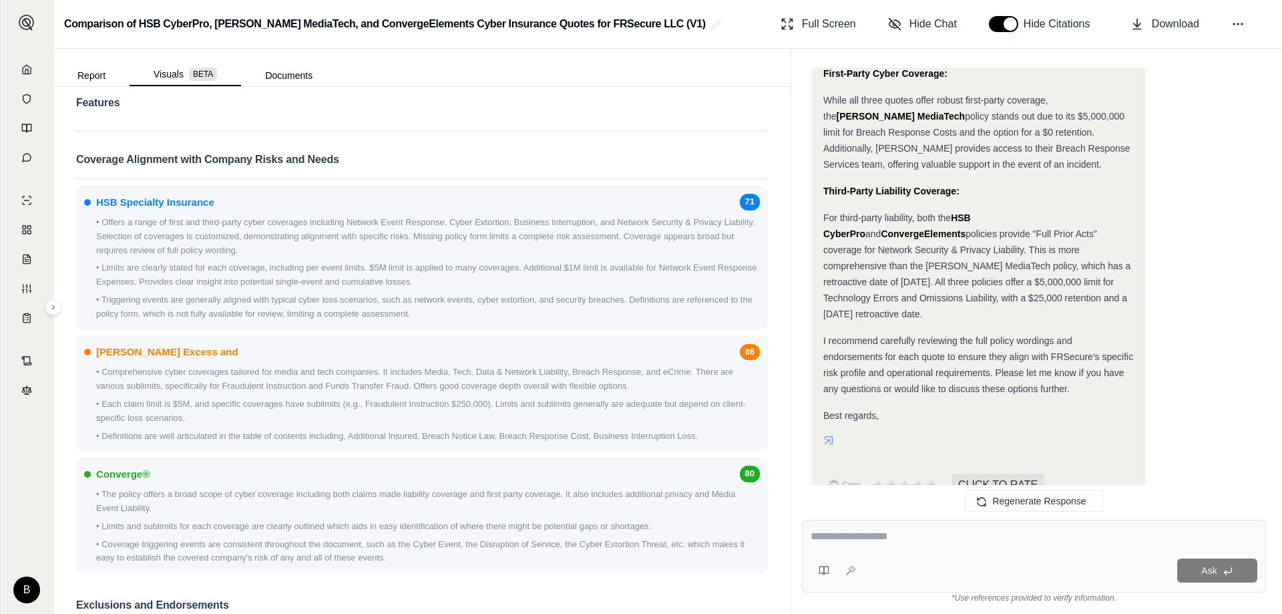
click at [211, 497] on p "• The policy offers a broad scope of cyber coverage including both claims made …" at bounding box center [428, 502] width 664 height 28
click at [230, 526] on p "• Limits and sublimits for each coverage are clearly outlined which aids in eas…" at bounding box center [428, 527] width 664 height 14
click at [207, 560] on p "• Coverage triggering events are consistent throughout the document, such as th…" at bounding box center [428, 552] width 664 height 28
click at [485, 542] on p "• Coverage triggering events are consistent throughout the document, such as th…" at bounding box center [428, 552] width 664 height 28
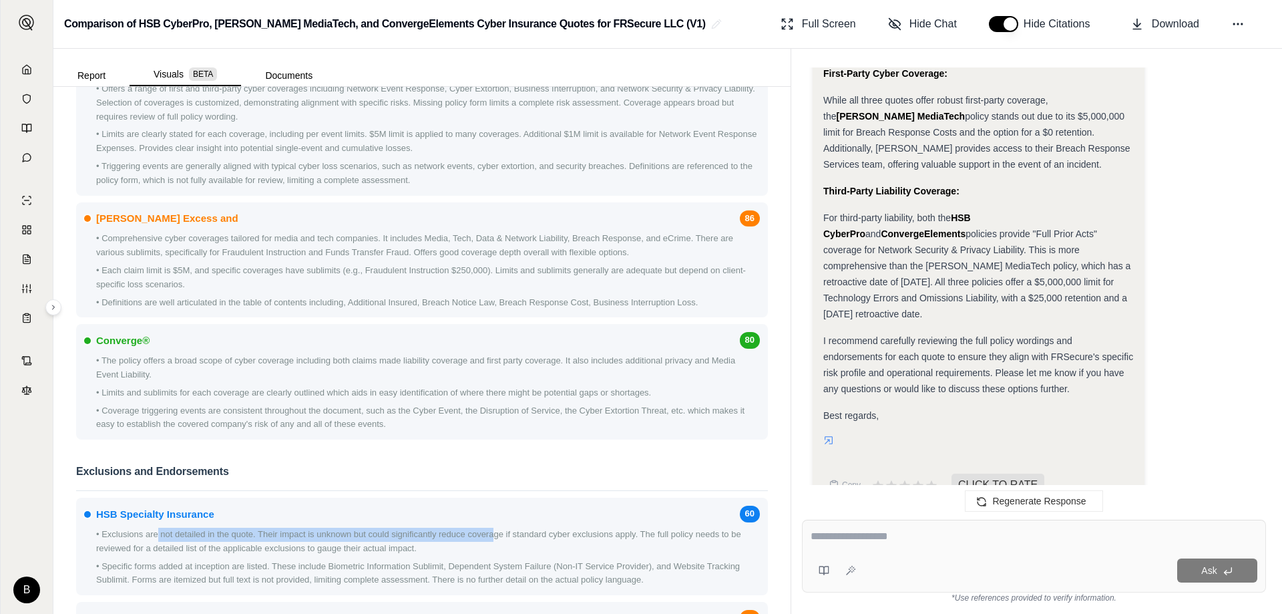
drag, startPoint x: 156, startPoint y: 534, endPoint x: 494, endPoint y: 534, distance: 337.3
click at [494, 534] on p "• Exclusions are not detailed in the quote. Their impact is unknown but could s…" at bounding box center [428, 542] width 664 height 28
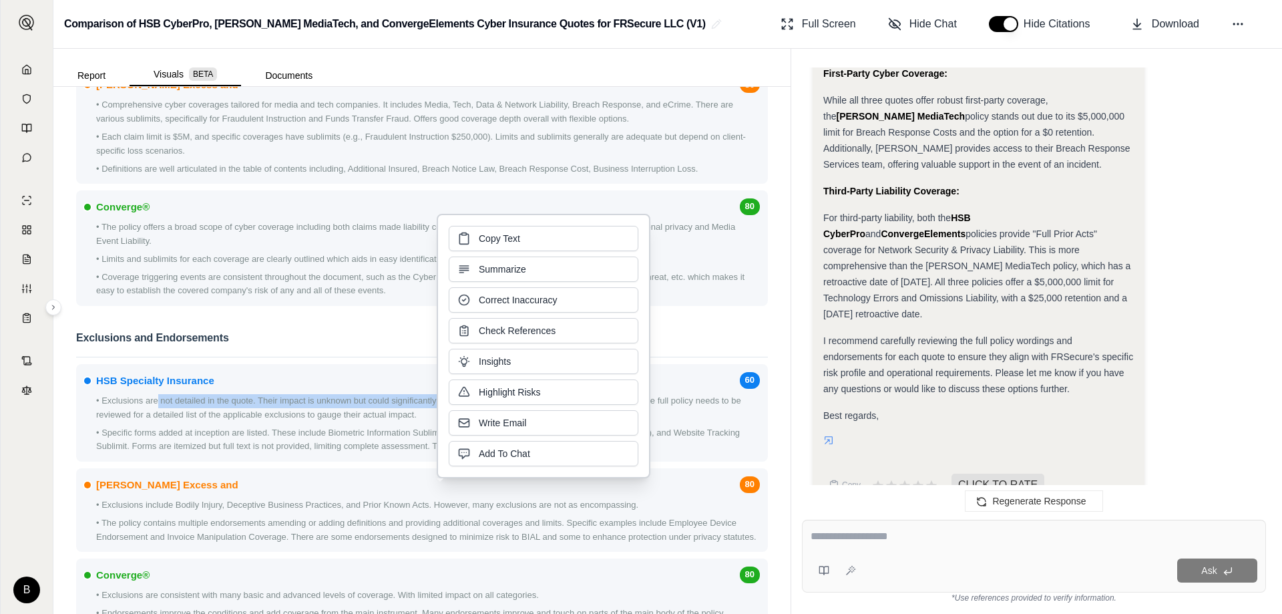
scroll to position [1002, 0]
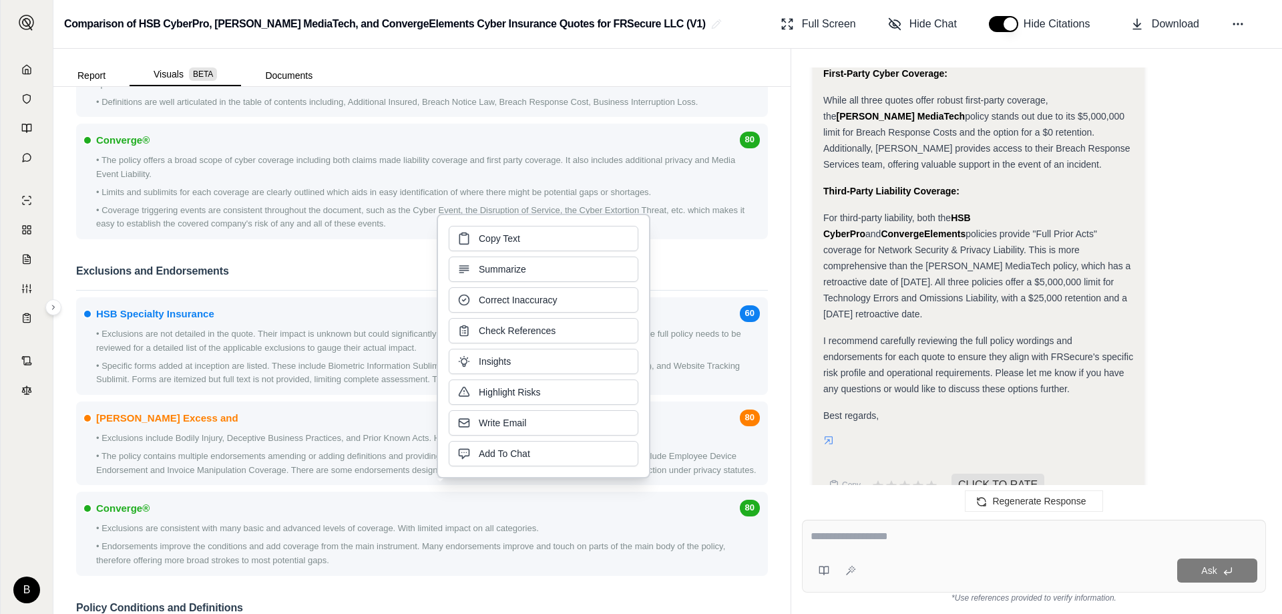
click at [216, 476] on p "• The policy contains multiple endorsements amending or adding definitions and …" at bounding box center [428, 463] width 664 height 28
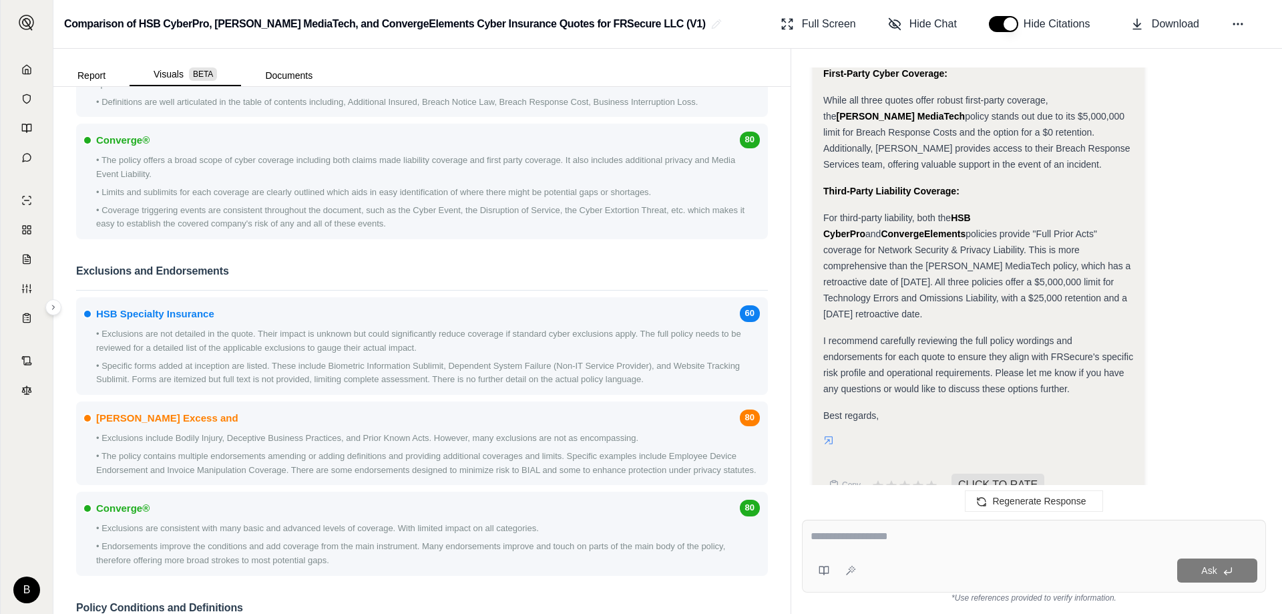
click at [283, 447] on div "• Exclusions include Bodily Injury, Deceptive Business Practices, and Prior Kno…" at bounding box center [422, 453] width 676 height 45
click at [516, 435] on p "• Exclusions include Bodily Injury, Deceptive Business Practices, and Prior Kno…" at bounding box center [428, 438] width 664 height 14
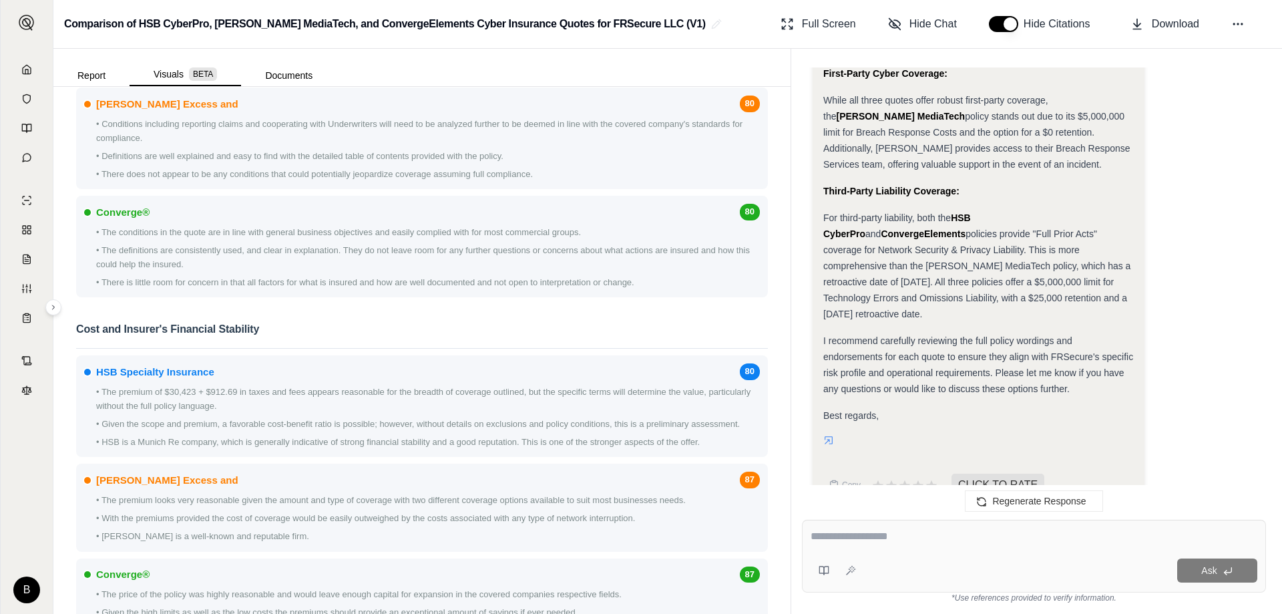
scroll to position [1736, 0]
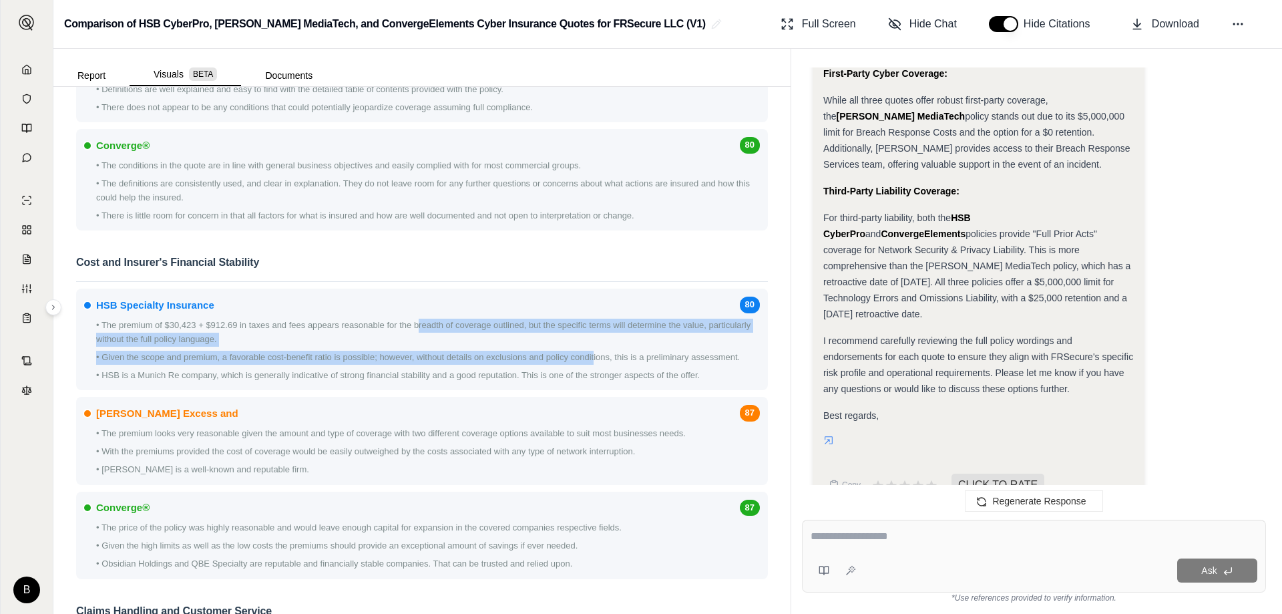
drag, startPoint x: 419, startPoint y: 341, endPoint x: 593, endPoint y: 365, distance: 176.1
click at [593, 365] on div "• The premium of $30,423 + $912.69 in taxes and fees appears reasonable for the…" at bounding box center [422, 350] width 676 height 63
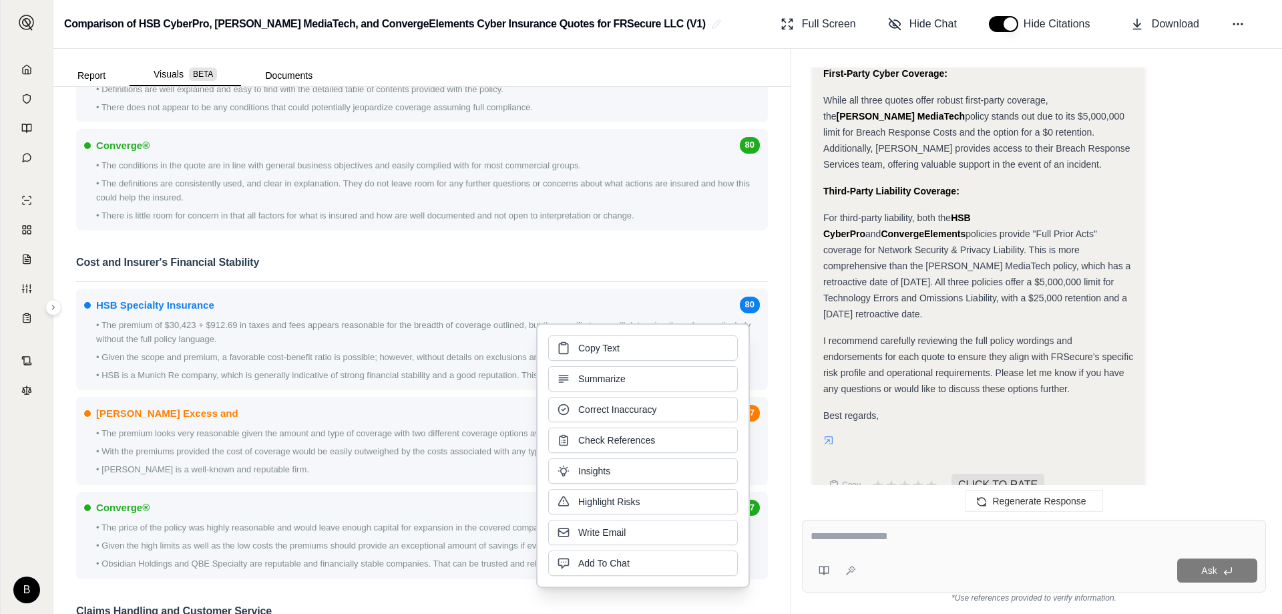
click at [242, 459] on p "• With the premiums provided the cost of coverage would be easily outweighed by…" at bounding box center [428, 452] width 664 height 14
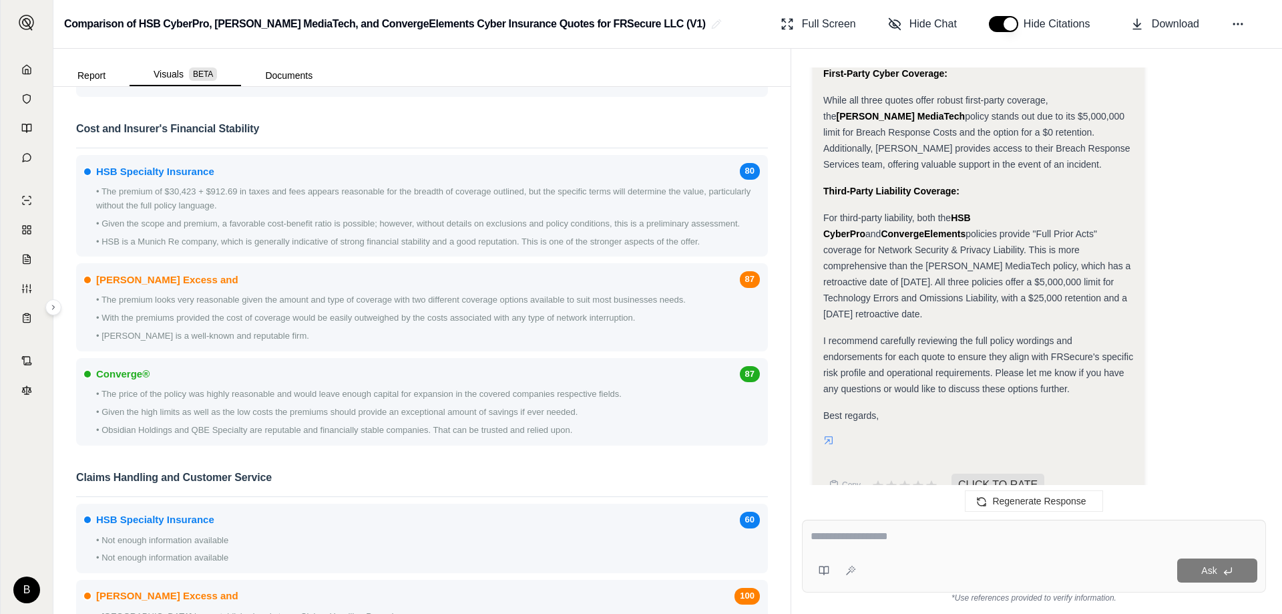
scroll to position [2004, 0]
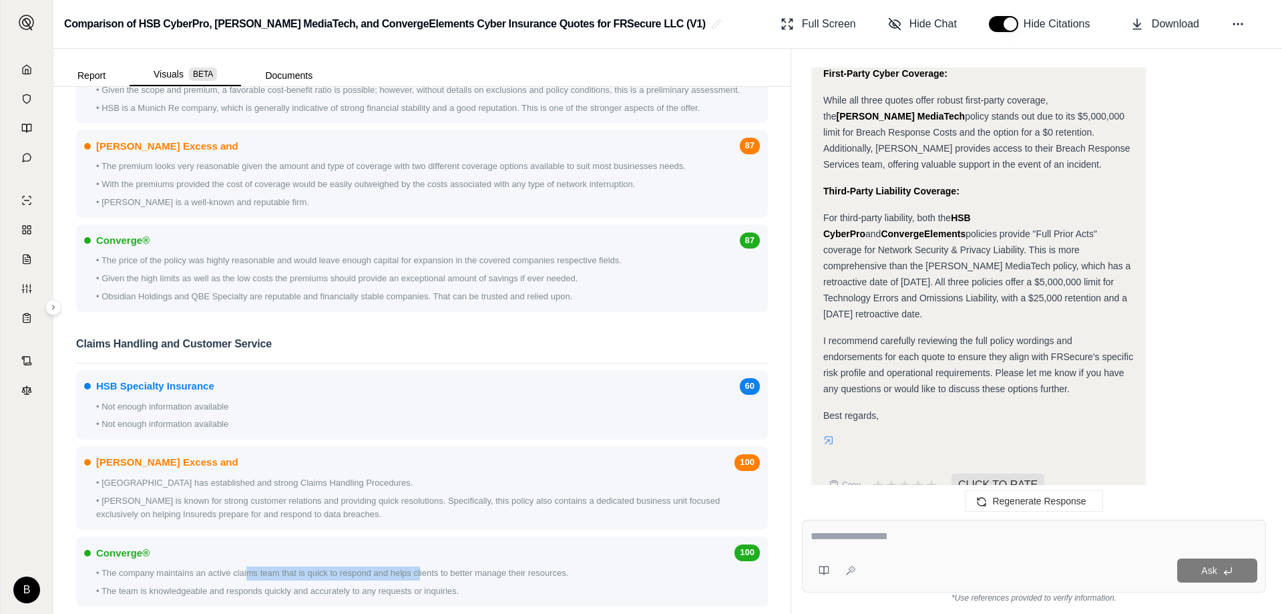
drag, startPoint x: 247, startPoint y: 587, endPoint x: 421, endPoint y: 592, distance: 174.4
click at [421, 580] on p "• The company maintains an active claims team that is quick to respond and help…" at bounding box center [428, 573] width 664 height 14
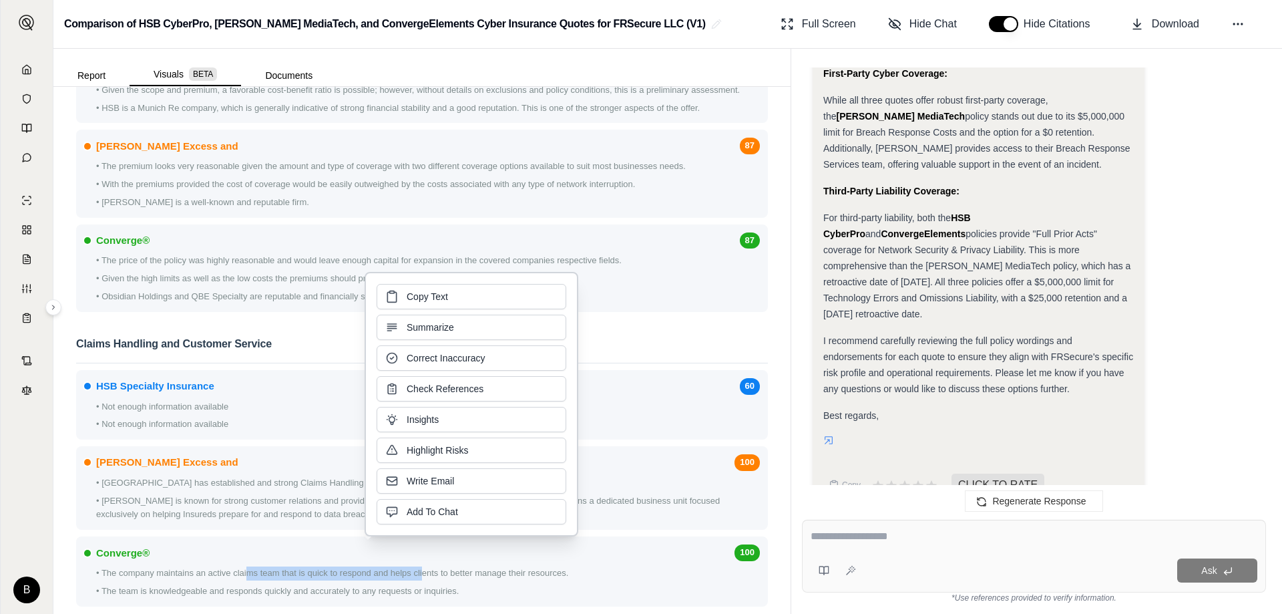
scroll to position [2070, 0]
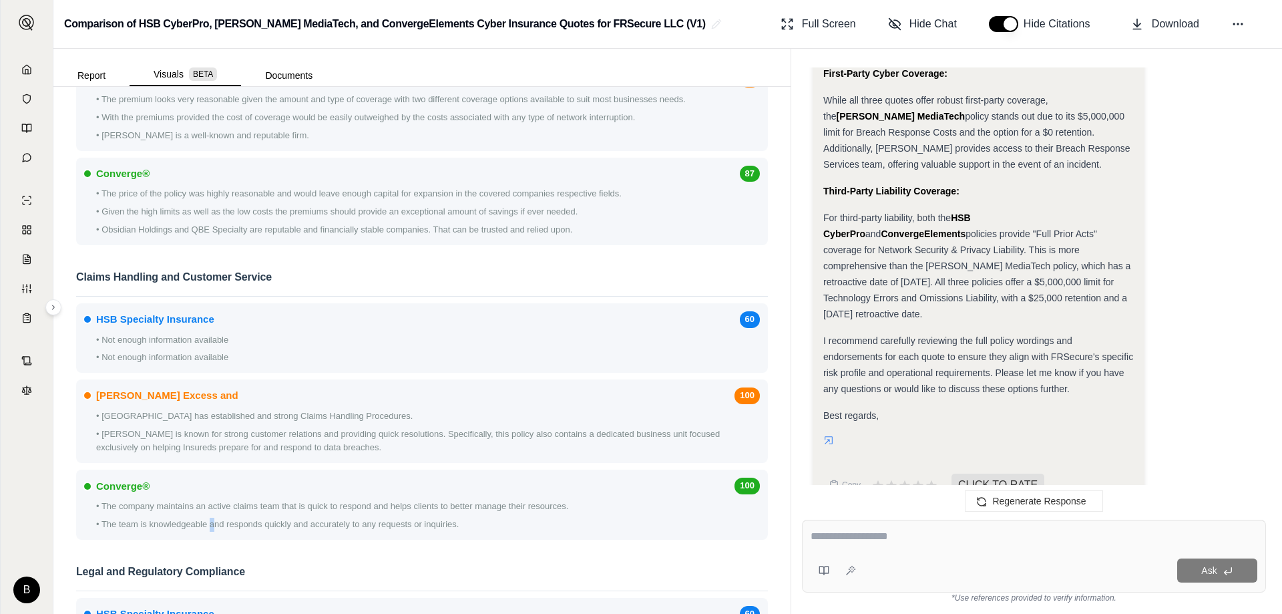
click at [212, 532] on p "• The team is knowledgeable and responds quickly and accurately to any requests…" at bounding box center [428, 525] width 664 height 14
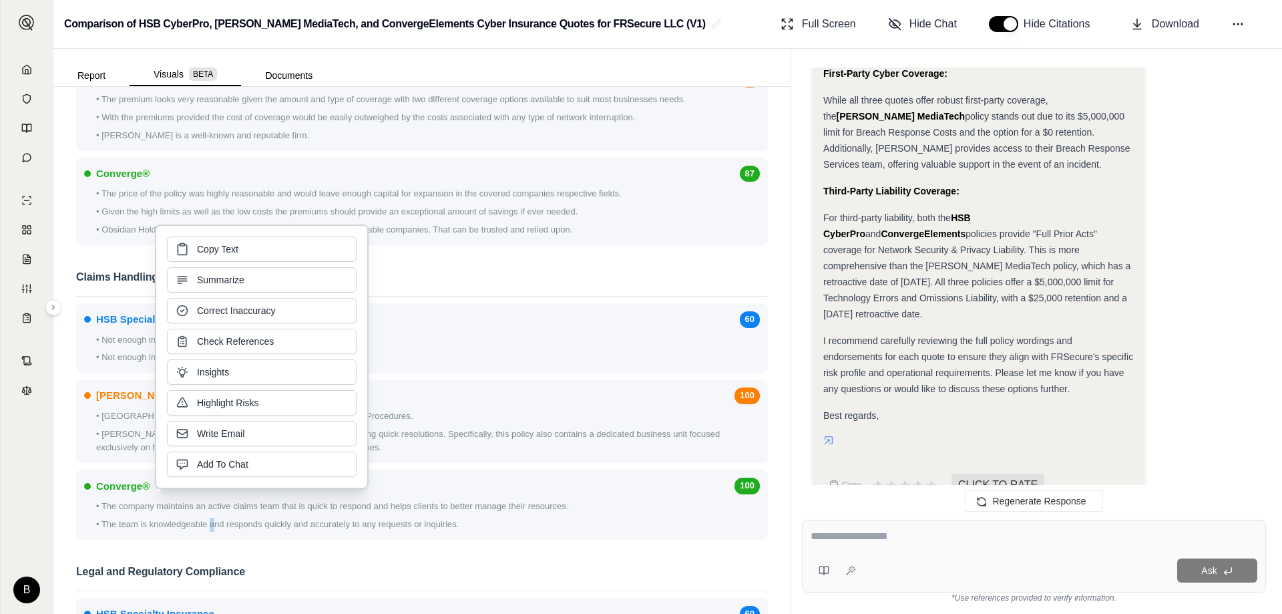
scroll to position [2137, 0]
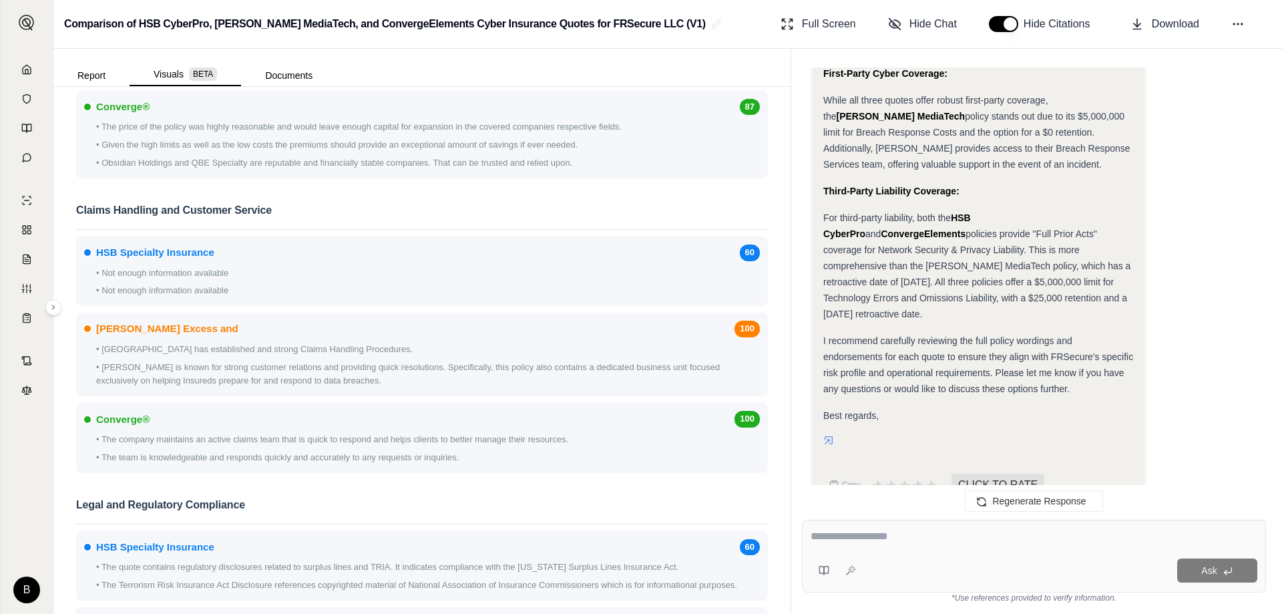
click at [536, 396] on div "Beazley Excess and 100 • Beazley has established and strong Claims Handling Pro…" at bounding box center [422, 354] width 692 height 83
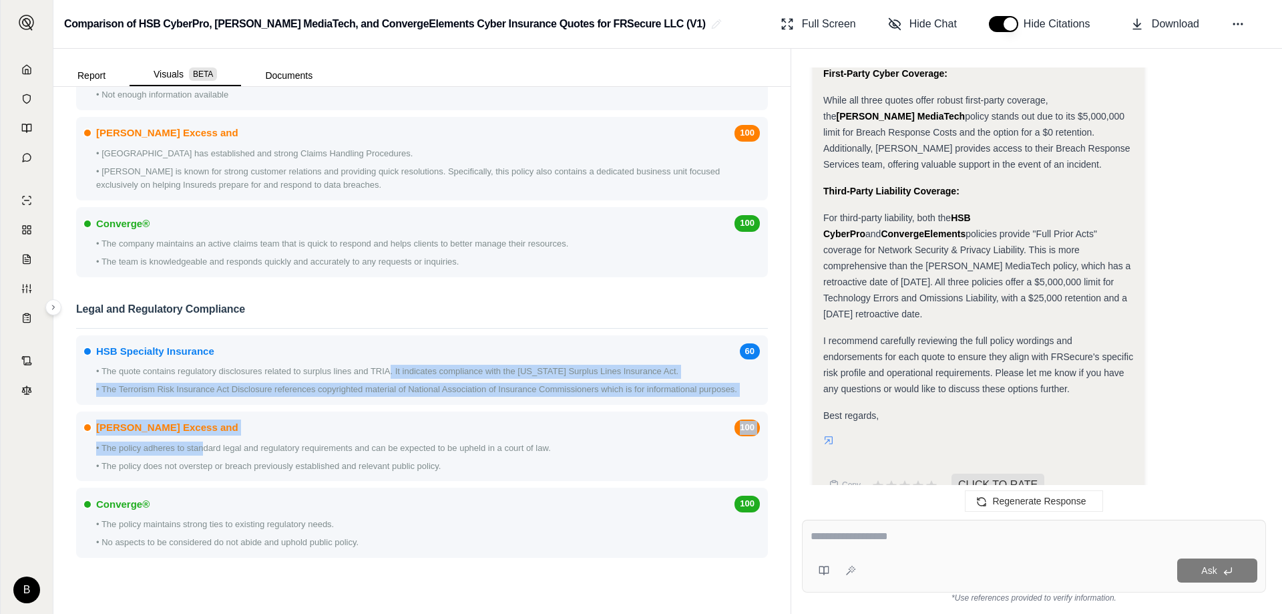
drag, startPoint x: 207, startPoint y: 459, endPoint x: 389, endPoint y: 379, distance: 199.2
click at [389, 379] on div "Legal and Regulatory Compliance HSB Specialty Insurance 60 • The quote contains…" at bounding box center [422, 428] width 692 height 272
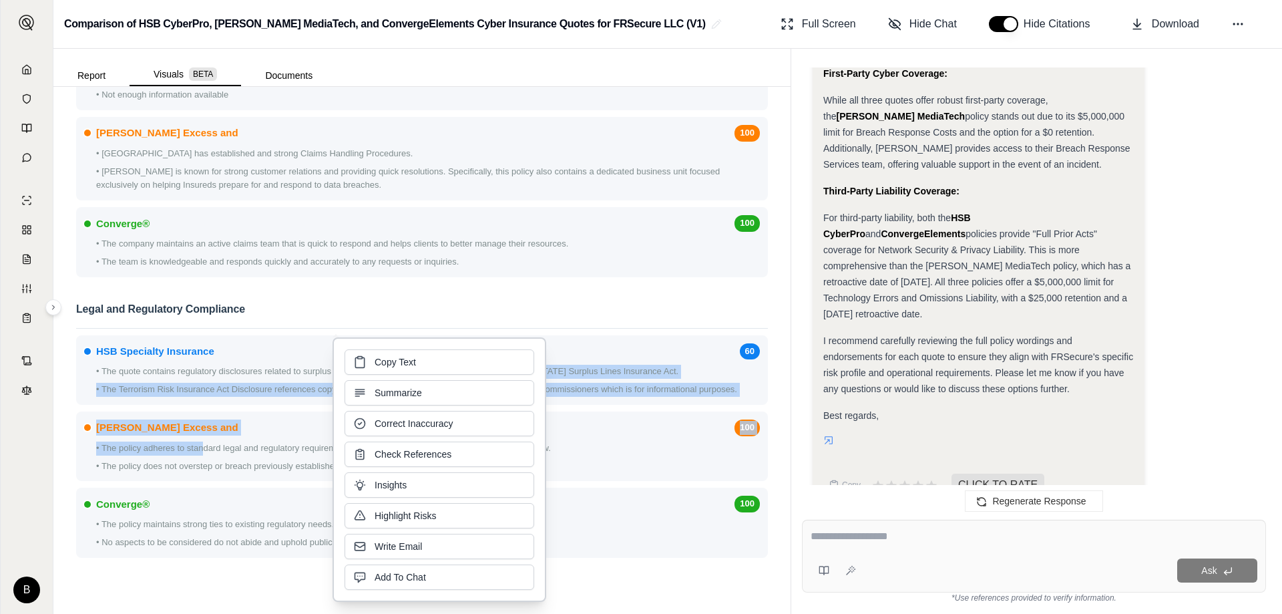
click at [186, 449] on div "Beazley Excess and 100 • The policy adheres to standard legal and regulatory re…" at bounding box center [422, 445] width 692 height 69
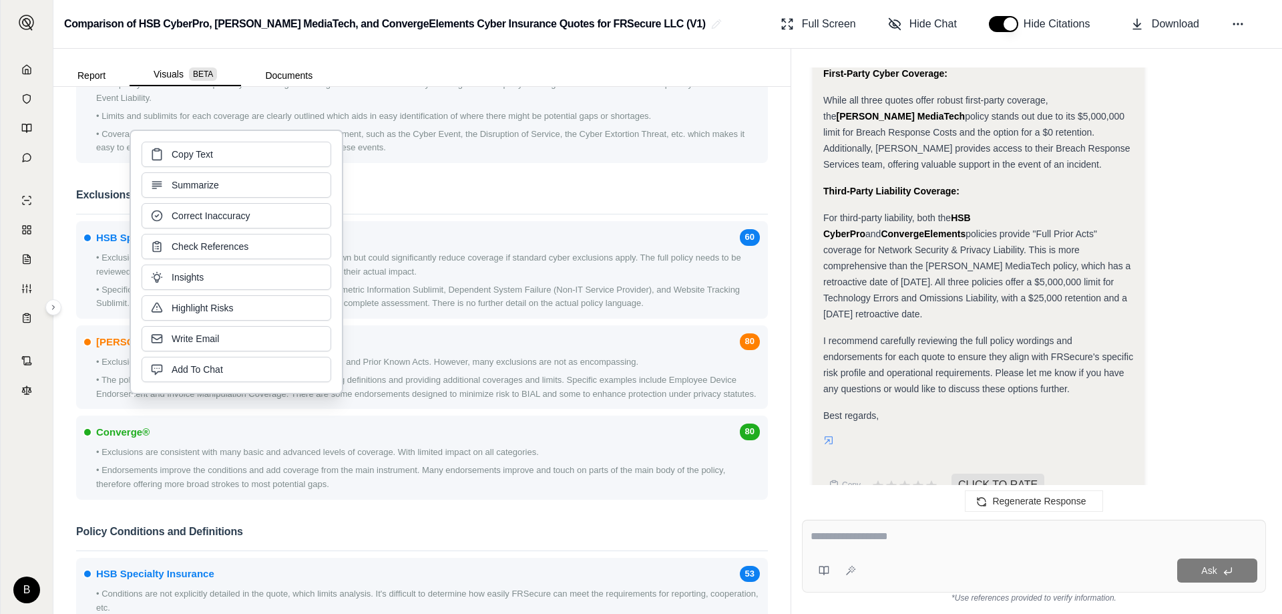
scroll to position [544, 0]
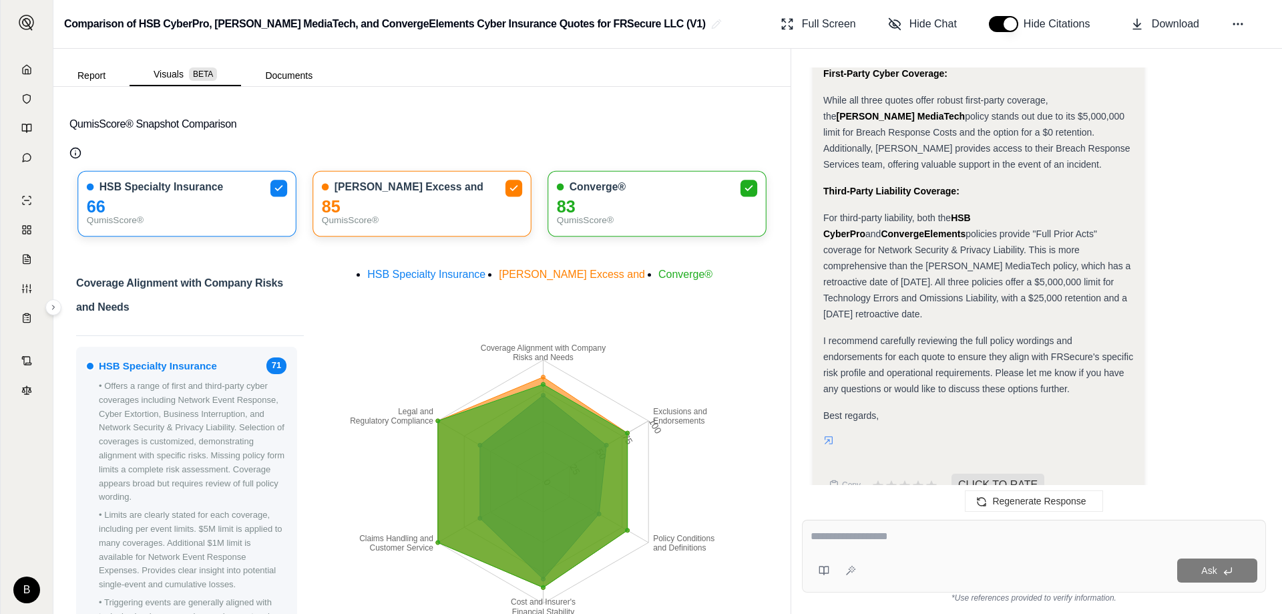
scroll to position [267, 0]
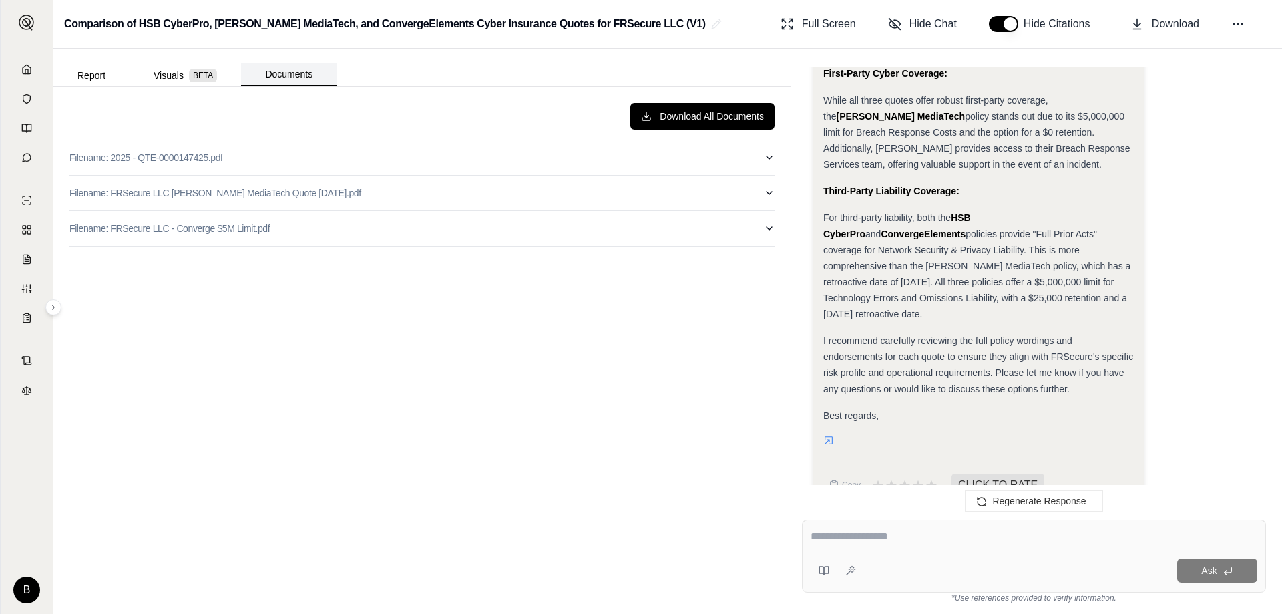
click at [305, 80] on button "Documents" at bounding box center [289, 74] width 96 height 23
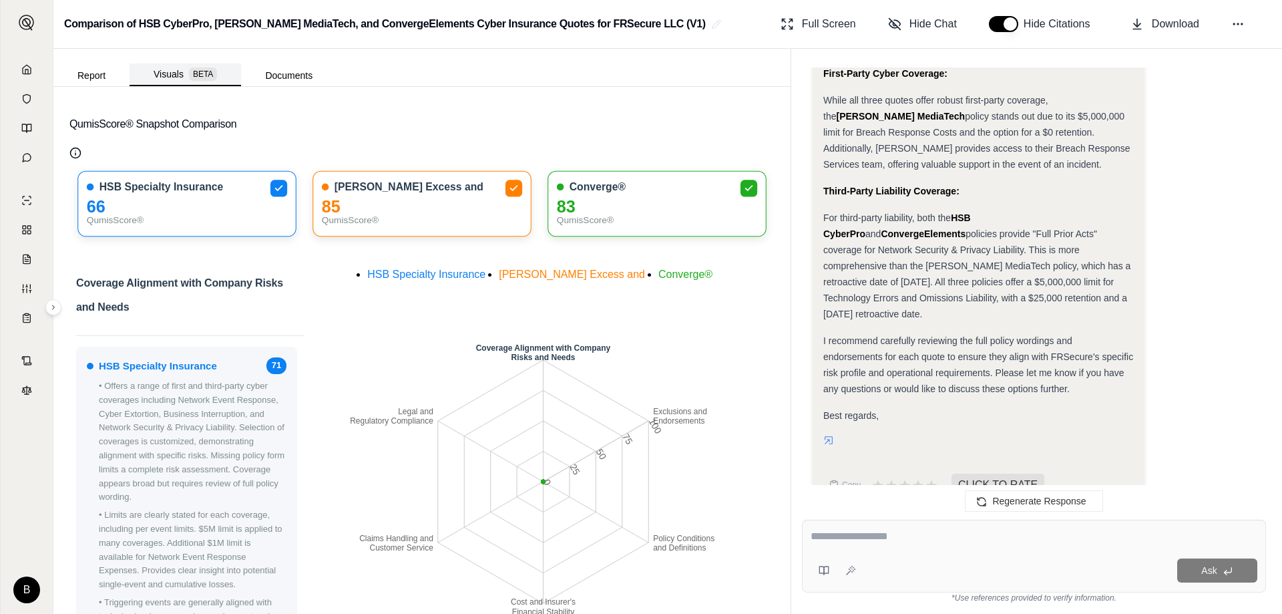
click at [176, 84] on button "Visuals BETA" at bounding box center [186, 74] width 112 height 23
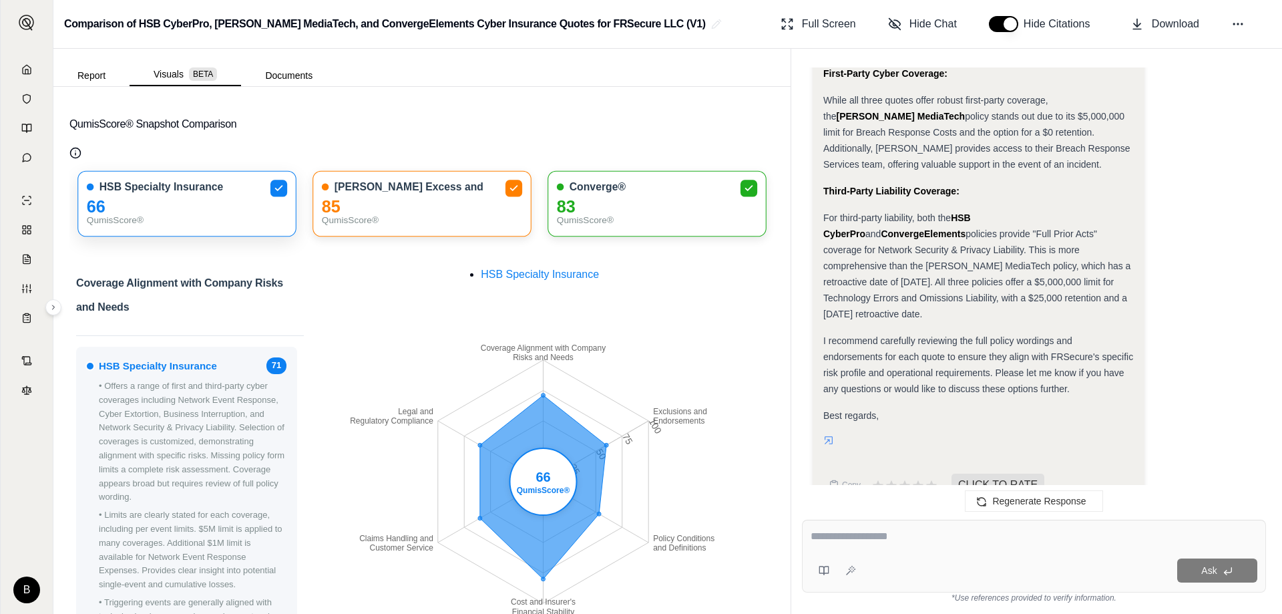
click at [101, 214] on div "QumisScore®" at bounding box center [187, 221] width 200 height 14
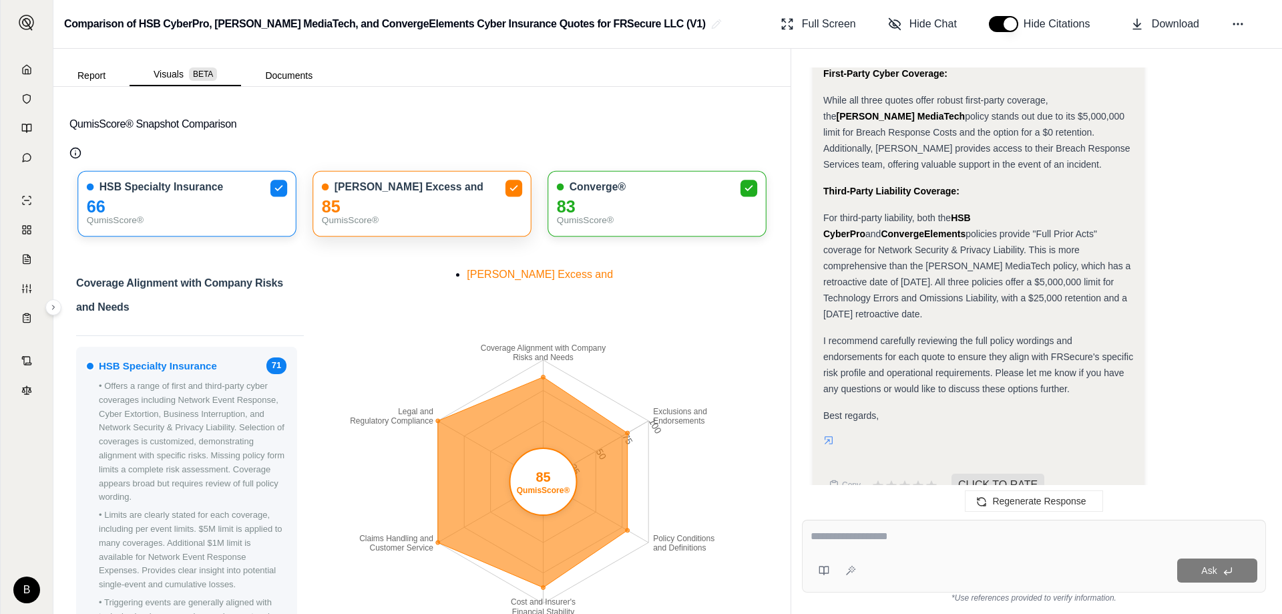
click at [431, 210] on div "85" at bounding box center [422, 207] width 200 height 14
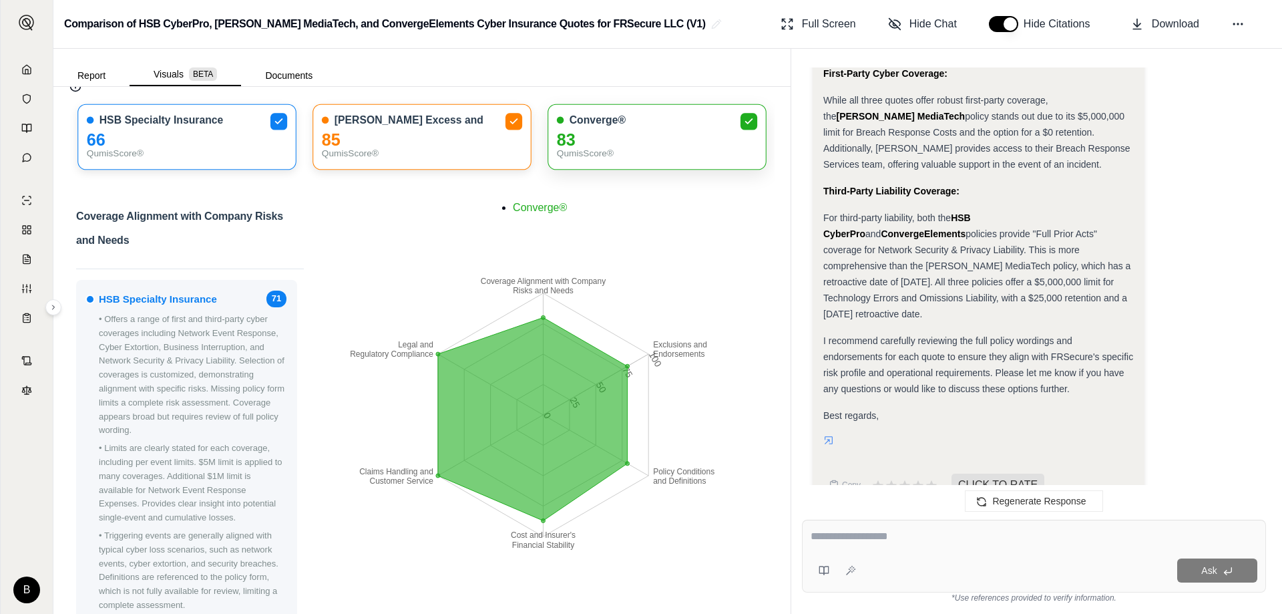
click at [612, 141] on div "83" at bounding box center [657, 140] width 200 height 14
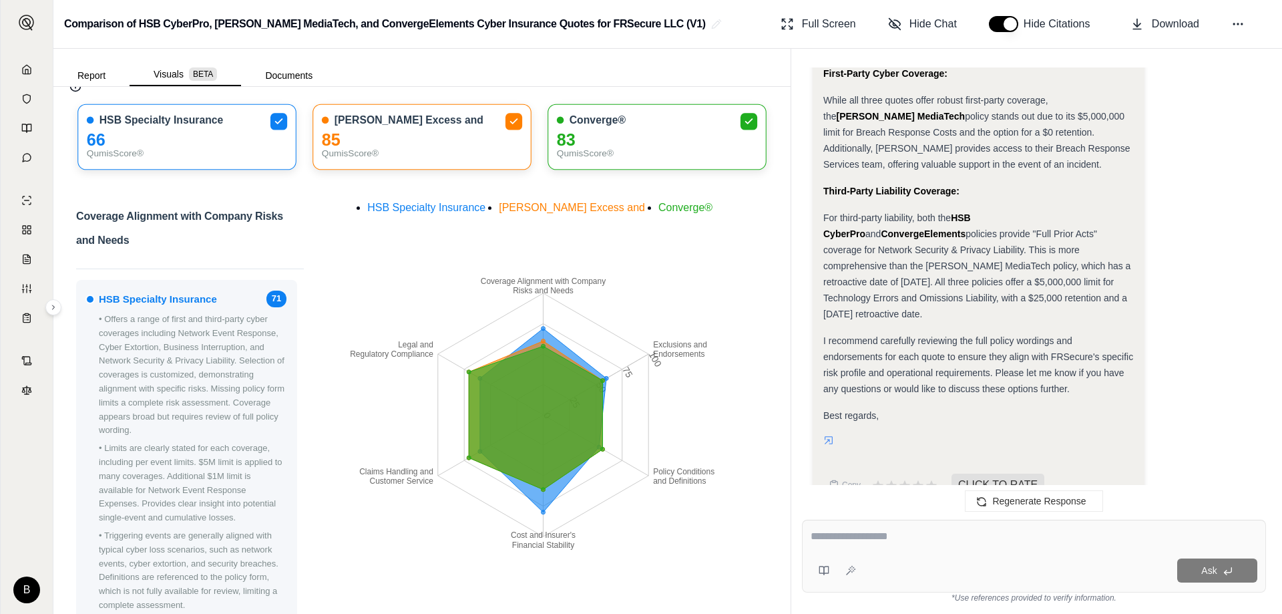
click at [639, 256] on div "For third-party liability, both the HSB CyberPro and ConvergeElements policies …" at bounding box center [978, 266] width 311 height 112
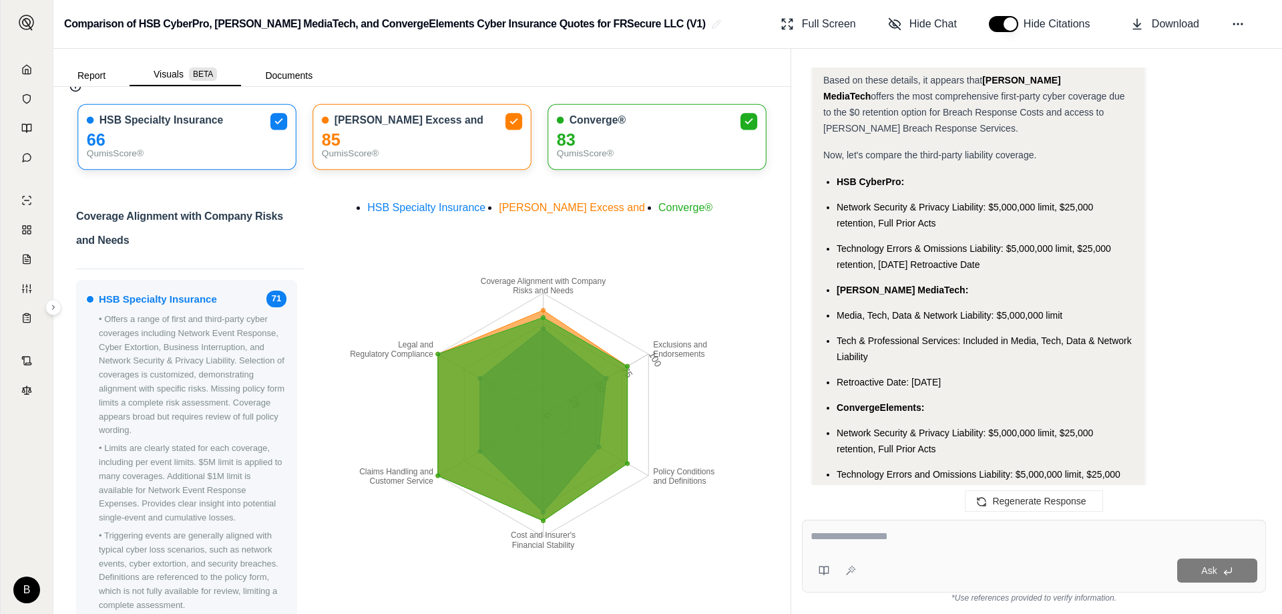
scroll to position [795, 0]
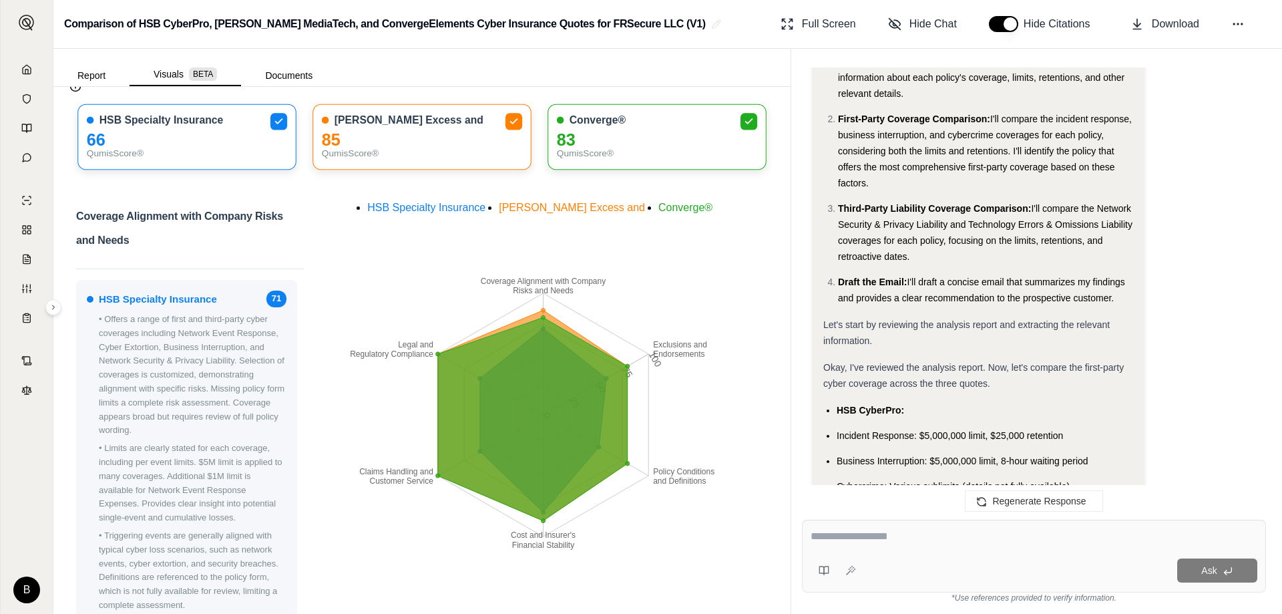
click at [639, 220] on span "I'll compare the Network Security & Privacy Liability and Technology Errors & O…" at bounding box center [985, 232] width 295 height 59
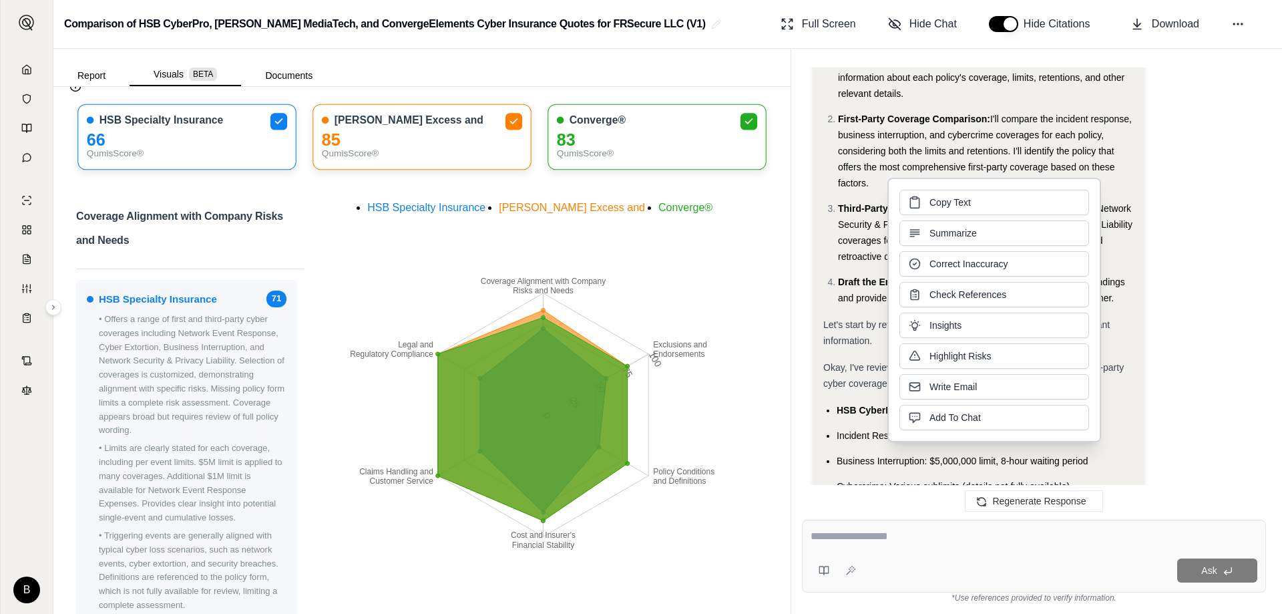
scroll to position [0, 0]
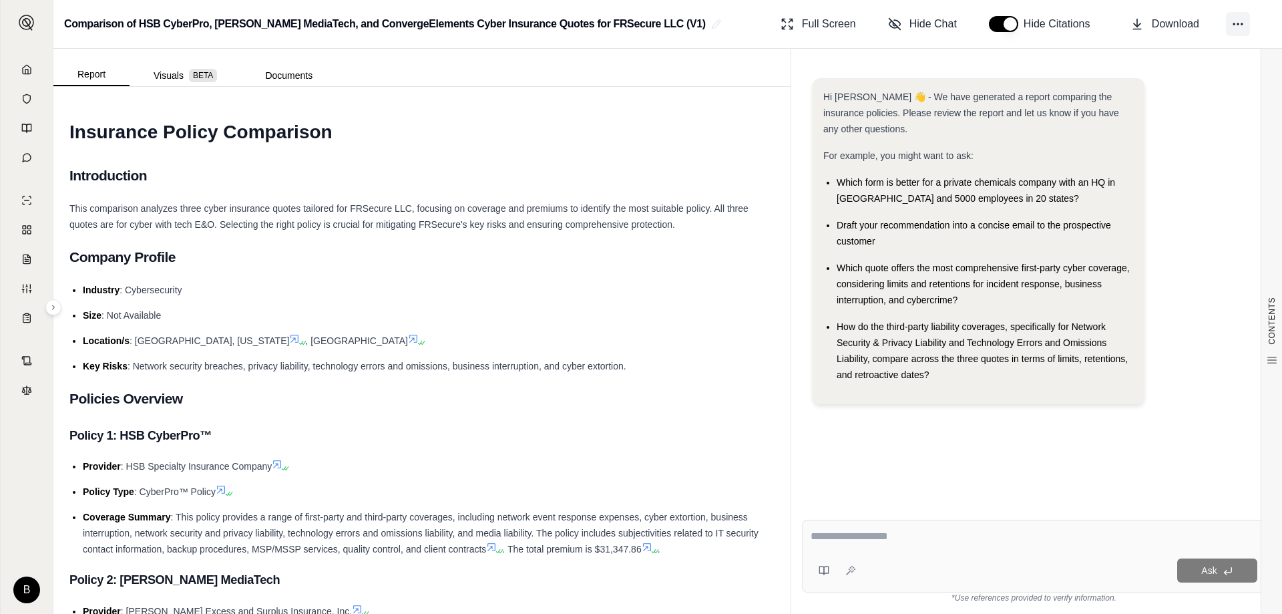
click at [1241, 24] on icon at bounding box center [1238, 23] width 13 height 13
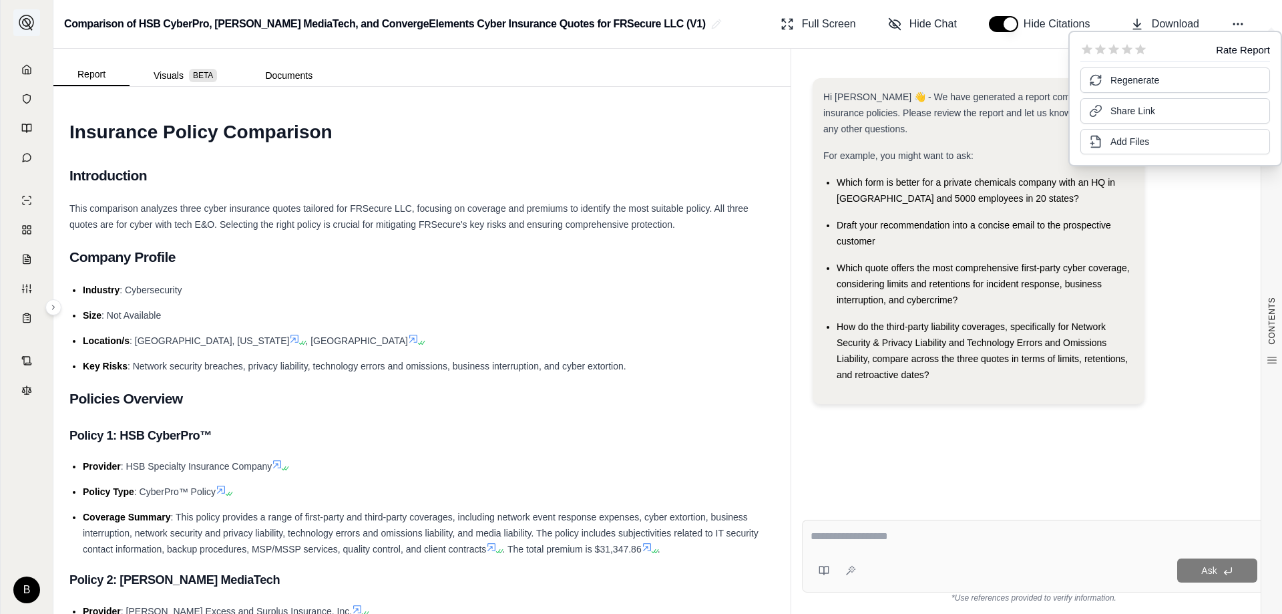
click at [19, 19] on img at bounding box center [27, 23] width 16 height 16
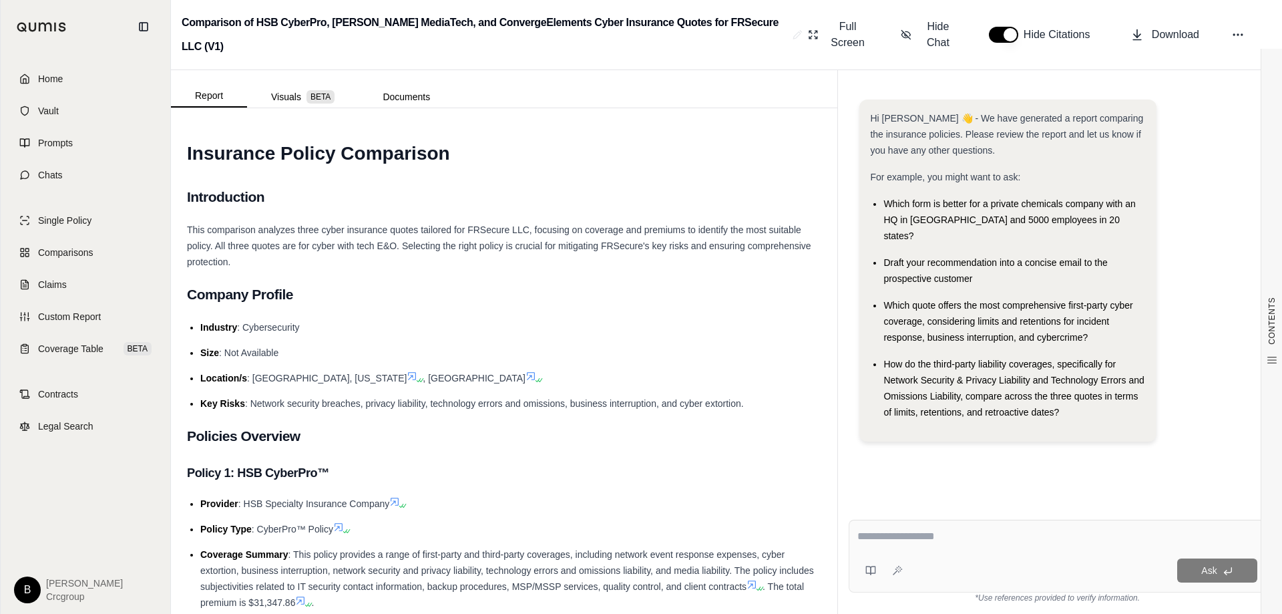
click at [30, 578] on html "Home Vault Prompts Chats Single Policy Comparisons Claims Custom Report Coverag…" at bounding box center [641, 307] width 1282 height 614
click at [47, 562] on div "Log Out" at bounding box center [58, 559] width 110 height 21
